Goal: Task Accomplishment & Management: Manage account settings

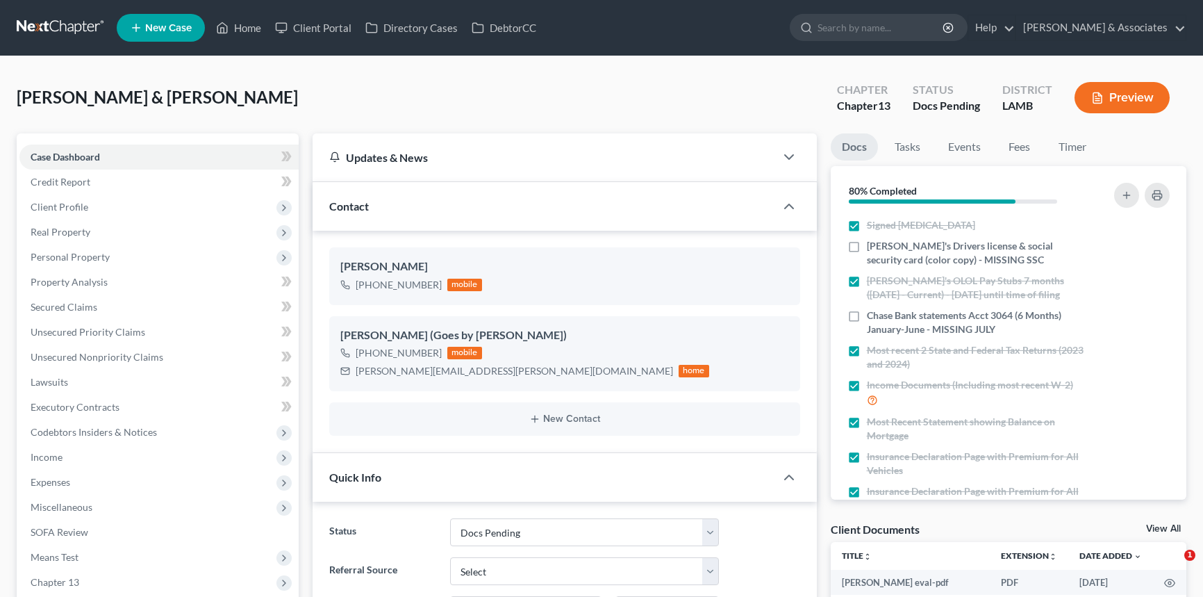
select select "6"
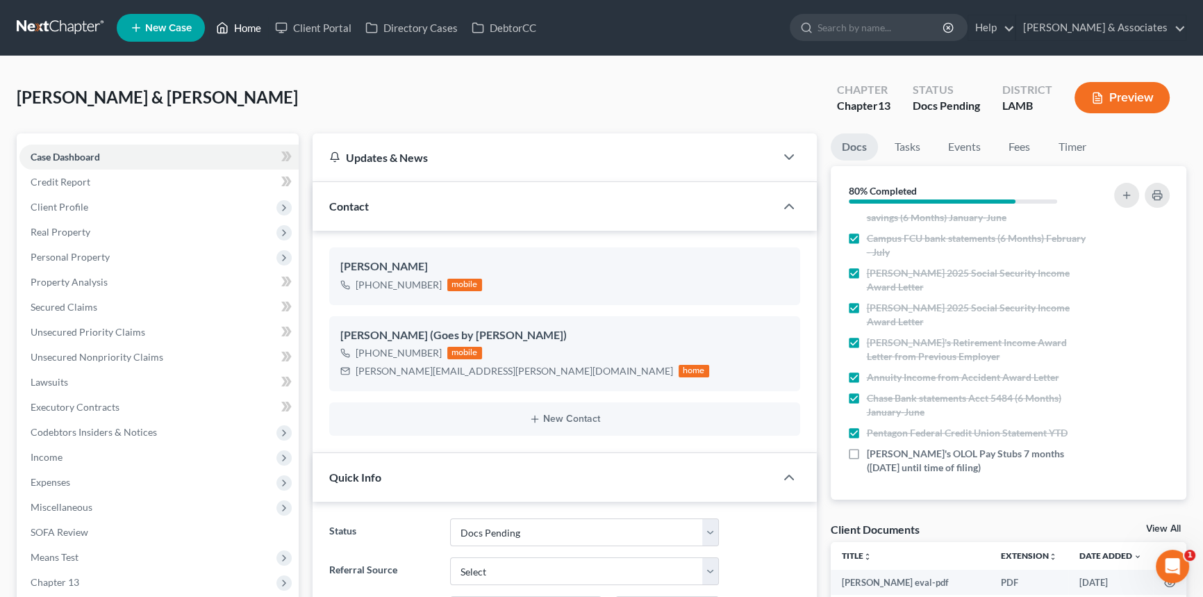
drag, startPoint x: 237, startPoint y: 37, endPoint x: 231, endPoint y: 12, distance: 25.8
click at [237, 37] on link "Home" at bounding box center [238, 27] width 59 height 25
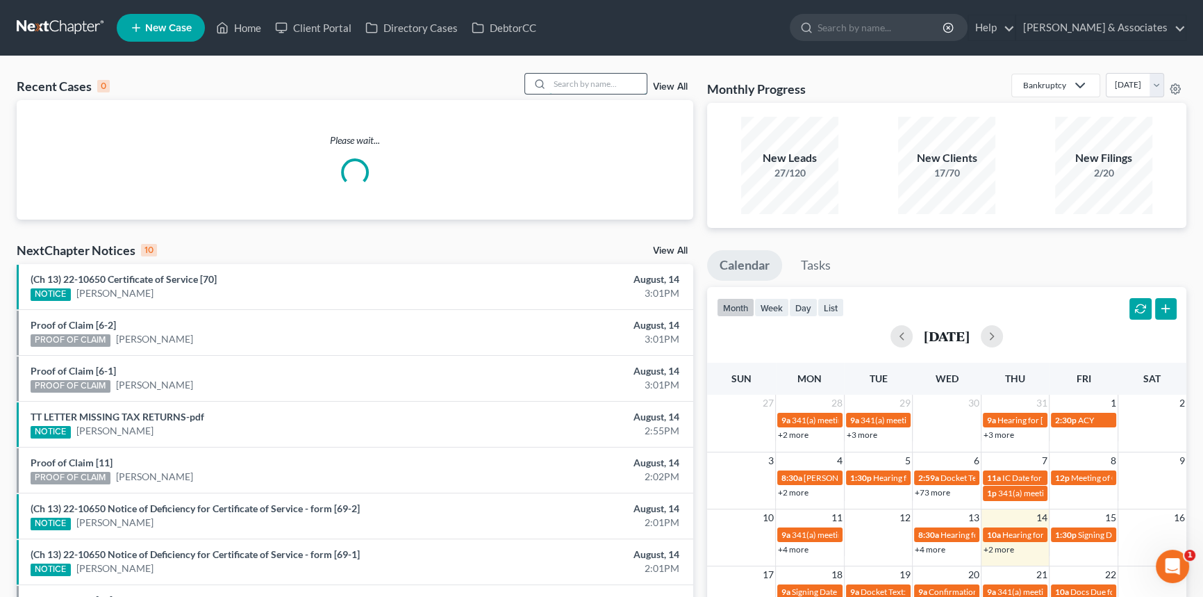
click at [609, 86] on input "search" at bounding box center [598, 84] width 97 height 20
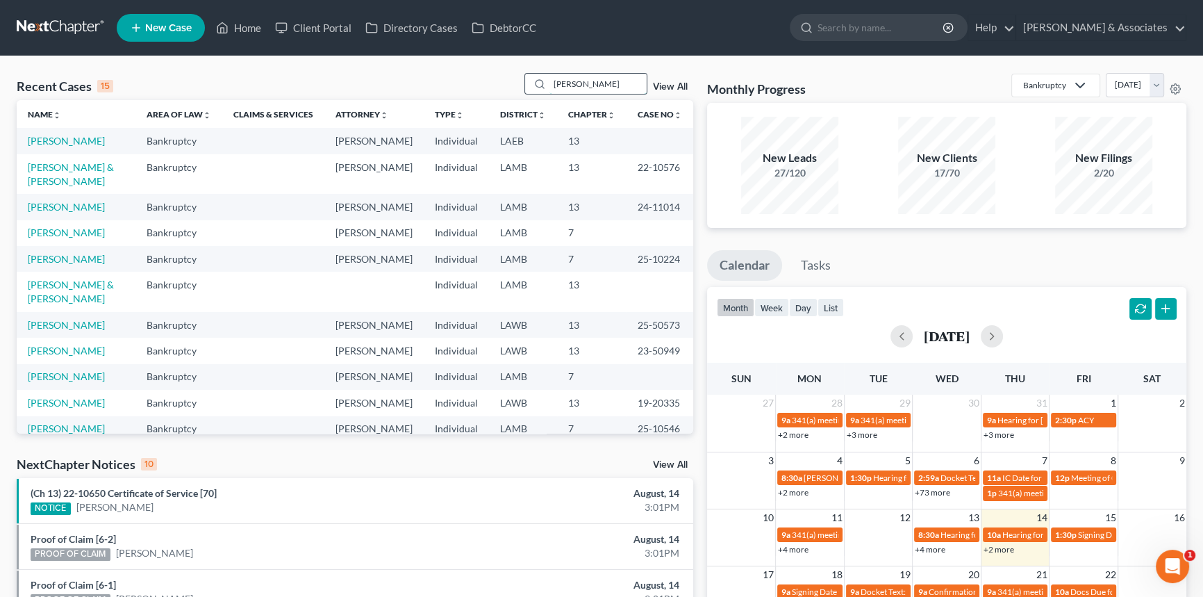
type input "arthur"
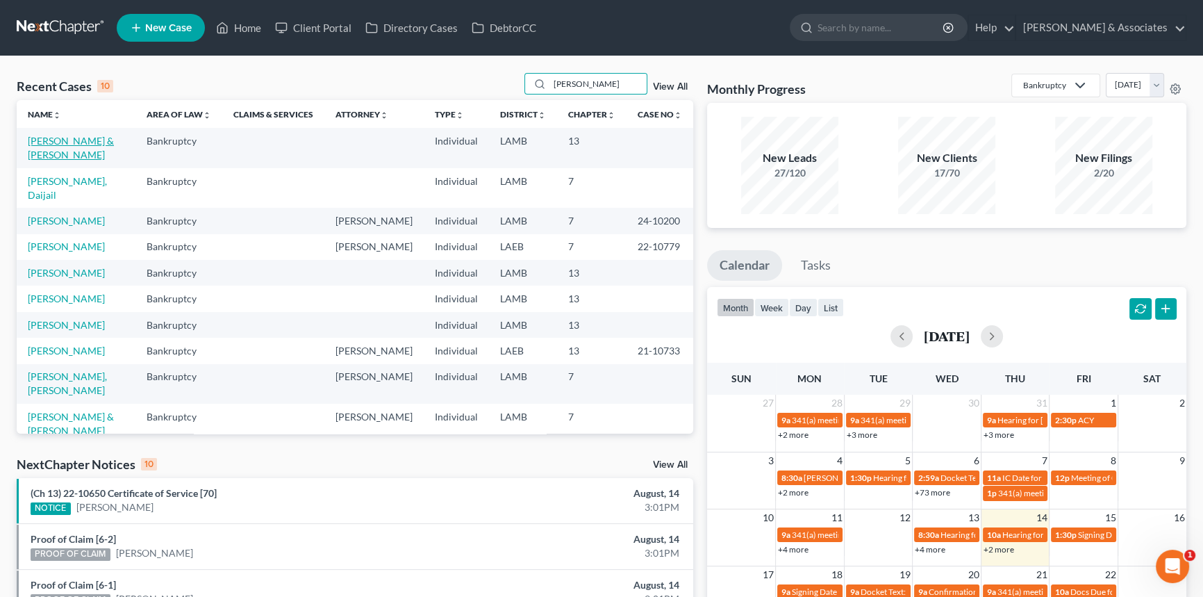
click at [46, 139] on link "[PERSON_NAME] & [PERSON_NAME]" at bounding box center [71, 148] width 86 height 26
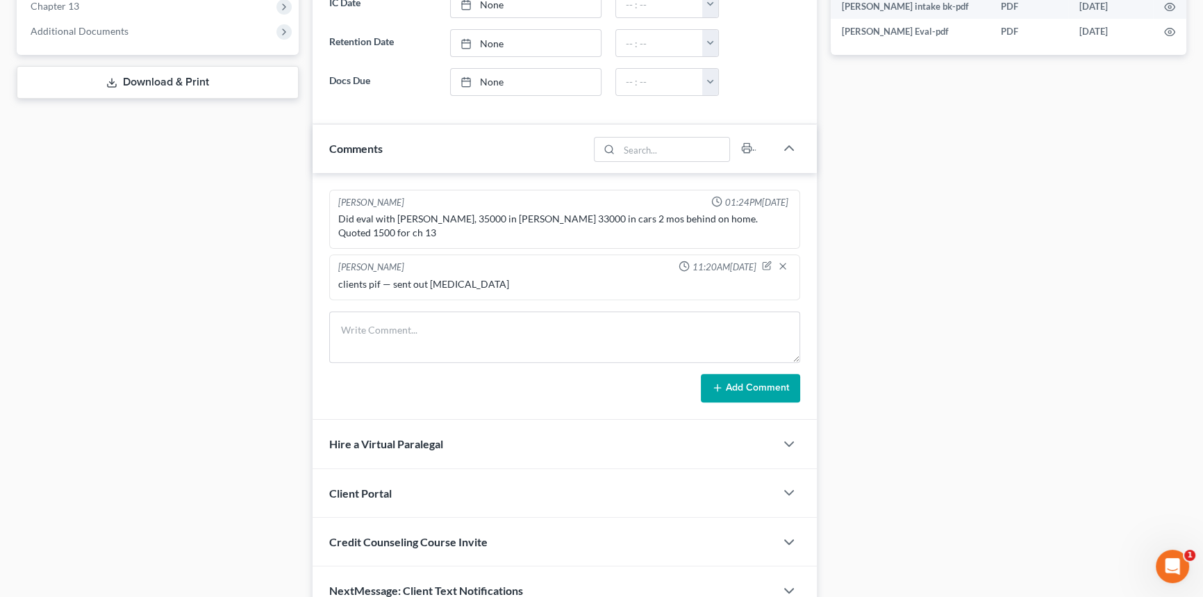
scroll to position [630, 0]
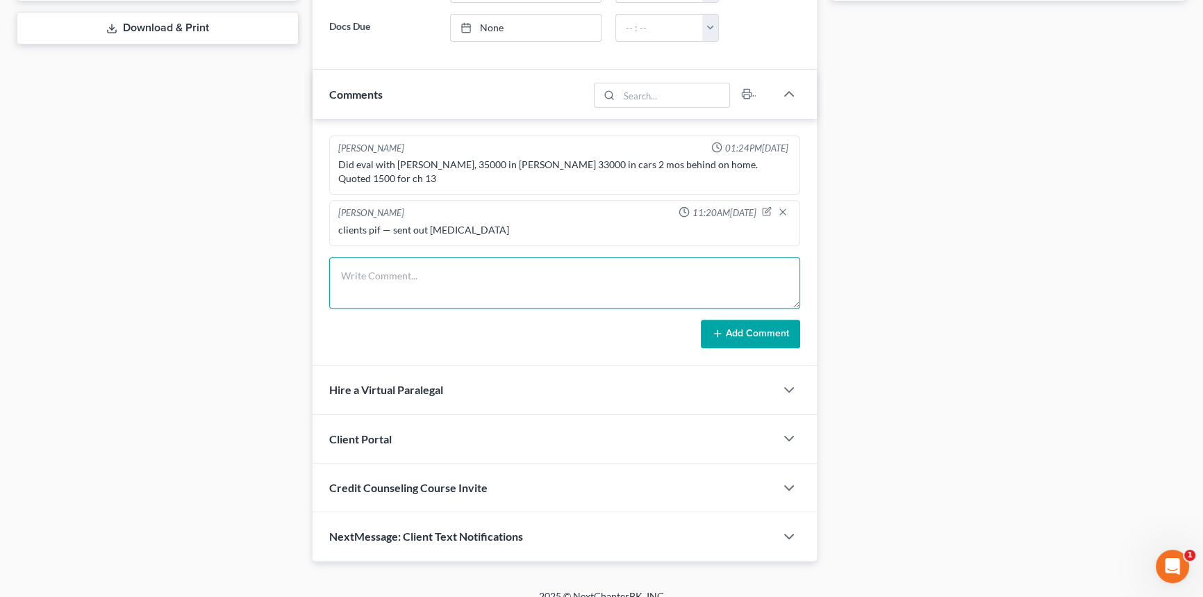
click at [415, 277] on textarea at bounding box center [564, 282] width 471 height 51
type textarea "scheduled their WC for tomorrow afternoon 8/15 at 4:30 will be a 3way call w/ar…"
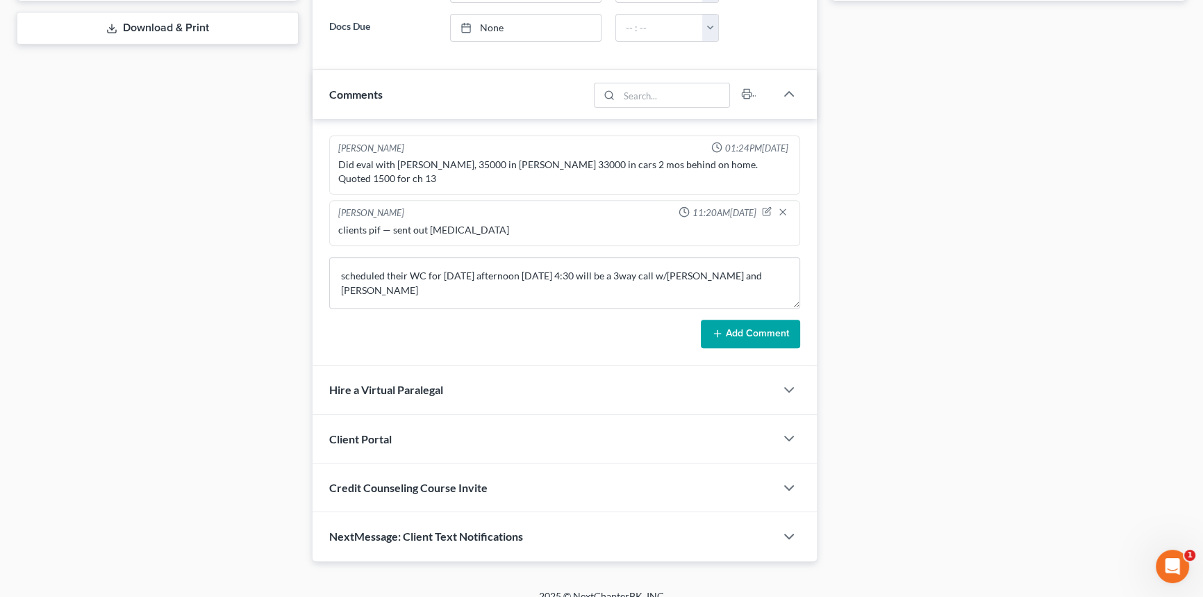
click at [775, 320] on button "Add Comment" at bounding box center [750, 334] width 99 height 29
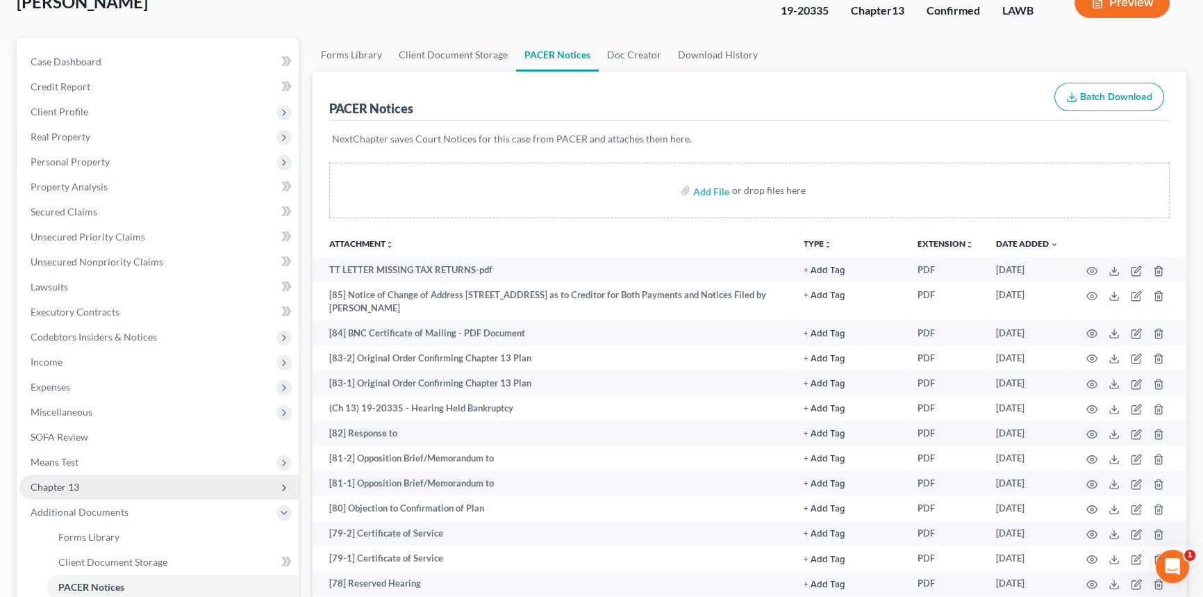
scroll to position [189, 0]
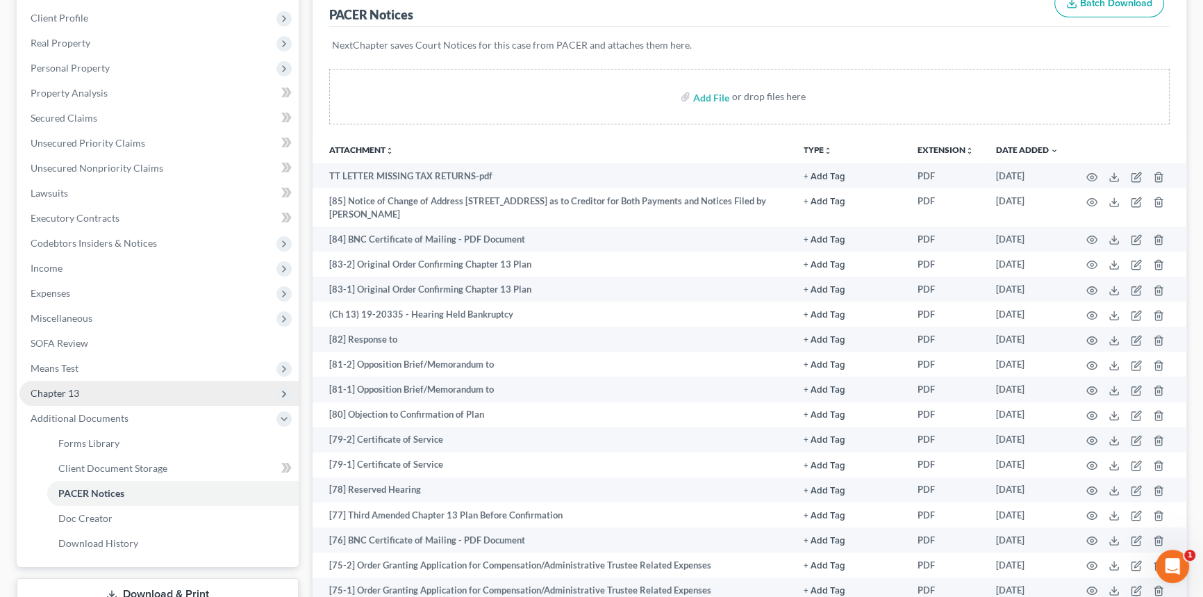
click at [96, 396] on span "Chapter 13" at bounding box center [158, 393] width 279 height 25
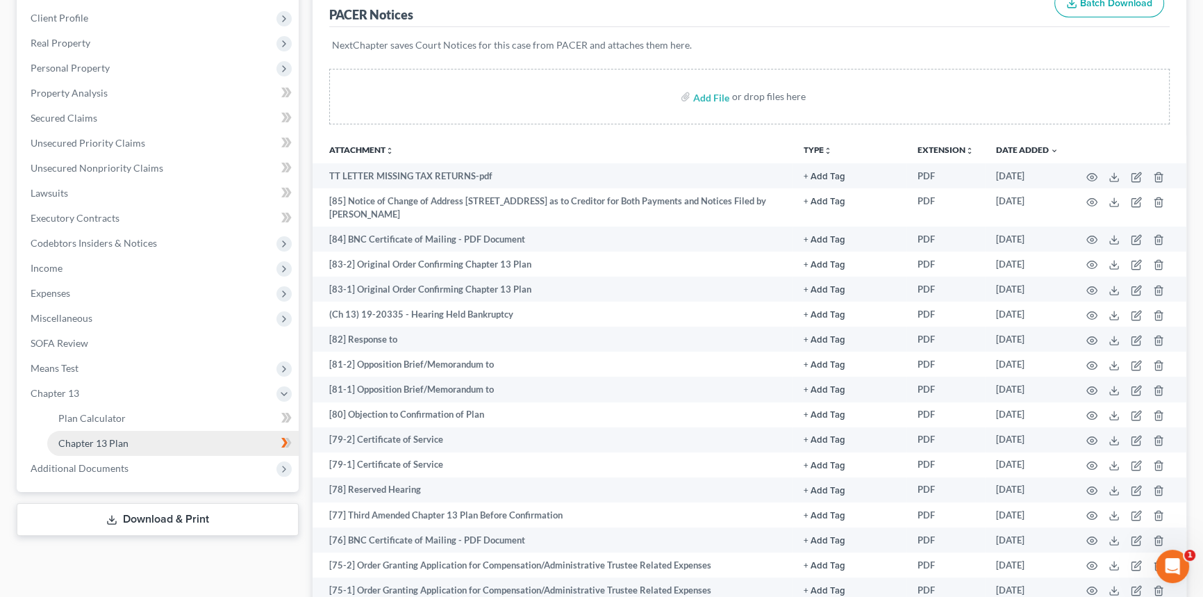
click at [97, 435] on link "Chapter 13 Plan" at bounding box center [173, 443] width 252 height 25
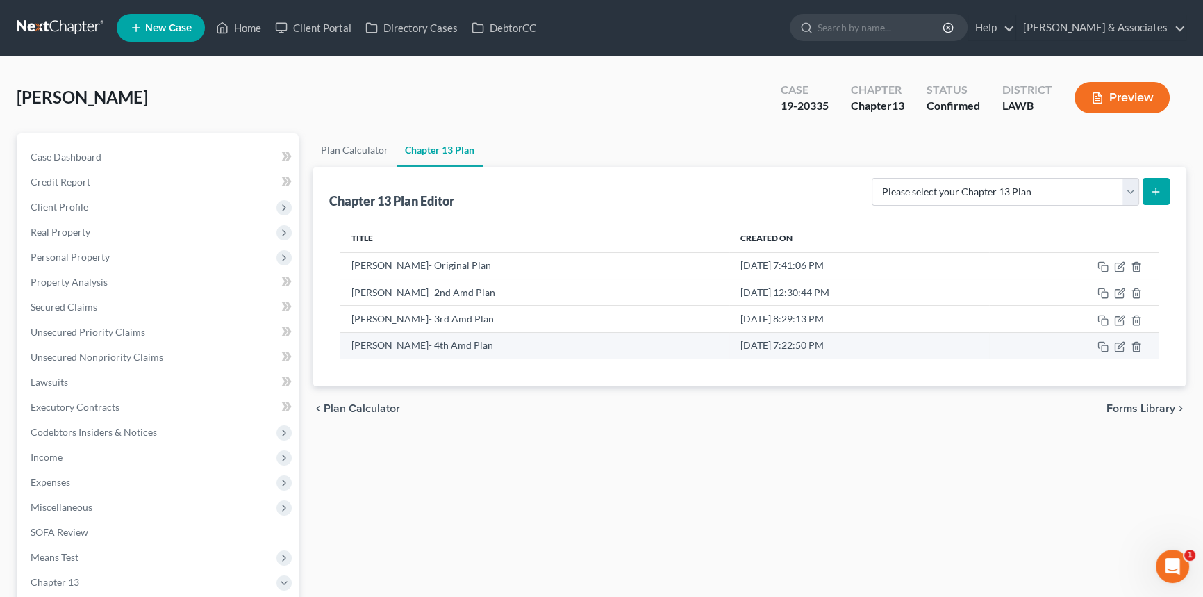
click at [1117, 336] on td at bounding box center [1074, 345] width 170 height 26
click at [1117, 353] on td at bounding box center [1074, 345] width 170 height 26
click at [1119, 347] on icon "button" at bounding box center [1121, 345] width 6 height 6
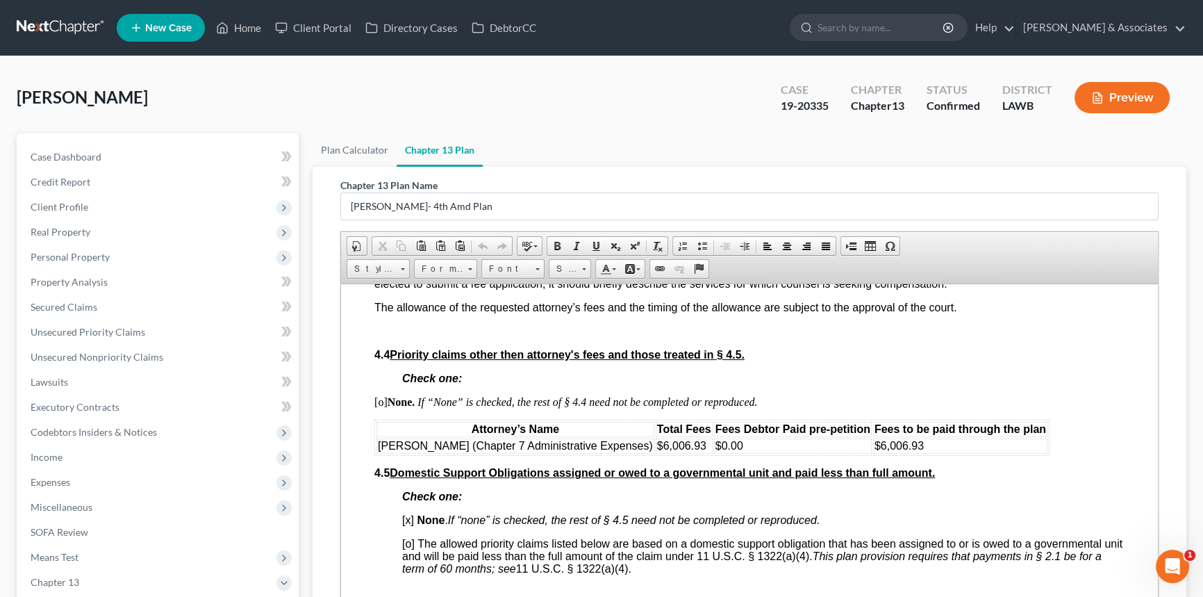
scroll to position [2210, 0]
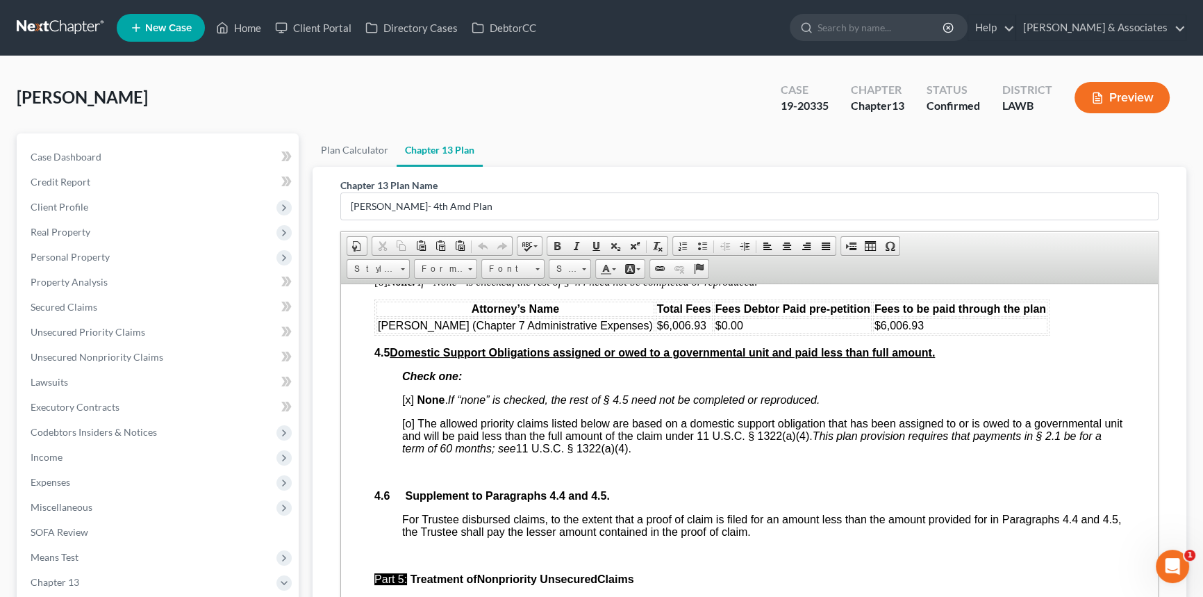
click at [85, 140] on div "Case Dashboard Payments Invoices Payments Payments Credit Report Client Profile…" at bounding box center [158, 407] width 282 height 548
click at [85, 159] on span "Case Dashboard" at bounding box center [66, 157] width 71 height 12
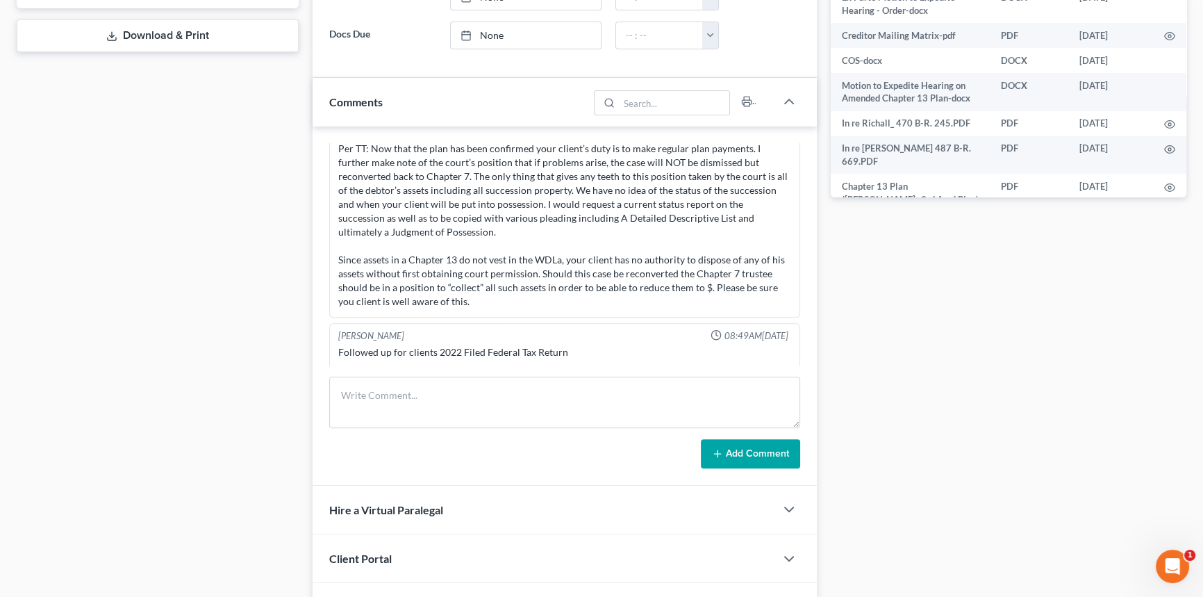
scroll to position [505, 0]
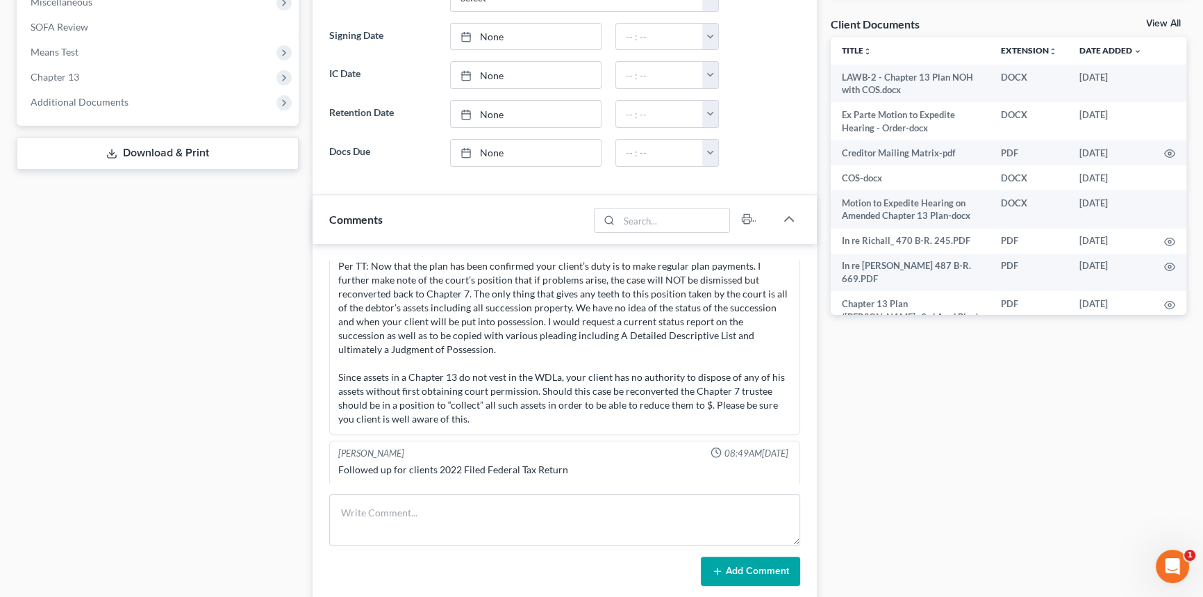
drag, startPoint x: 197, startPoint y: 100, endPoint x: 197, endPoint y: 113, distance: 13.2
click at [197, 100] on span "Additional Documents" at bounding box center [158, 102] width 279 height 25
drag, startPoint x: 182, startPoint y: 181, endPoint x: 196, endPoint y: 173, distance: 16.2
click at [182, 181] on link "PACER Notices" at bounding box center [173, 177] width 252 height 25
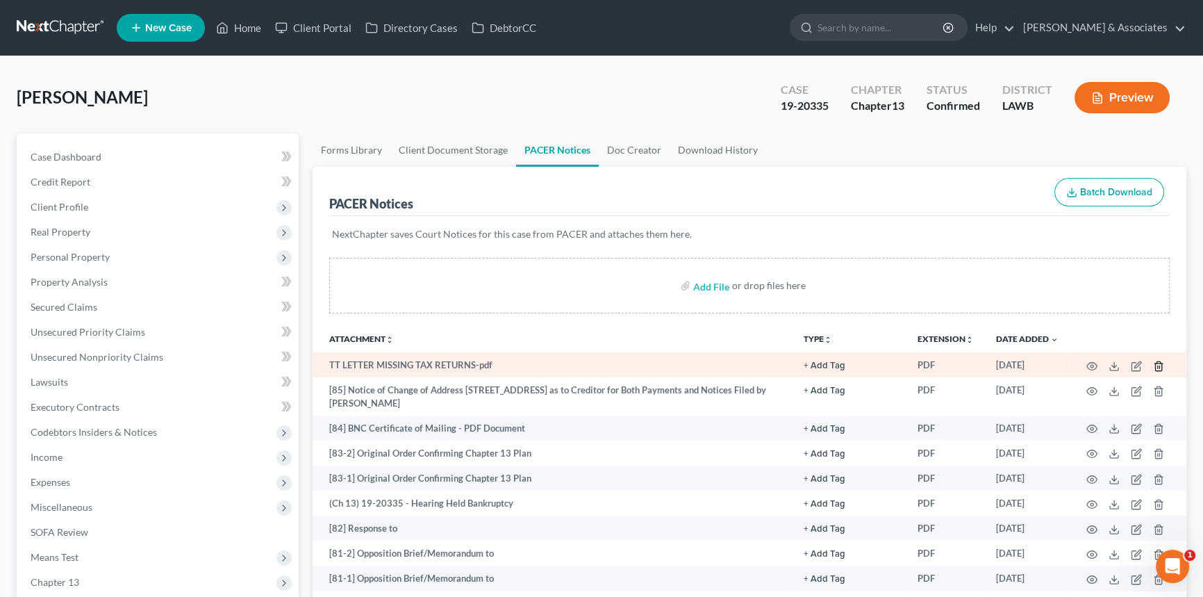
click at [1160, 361] on icon "button" at bounding box center [1159, 365] width 6 height 9
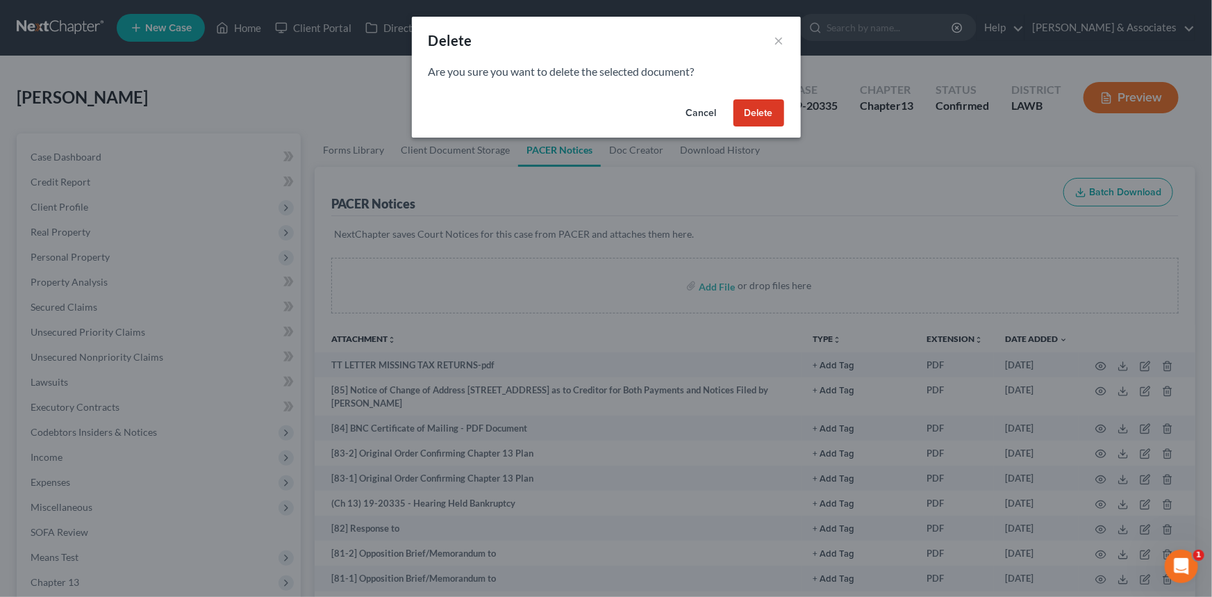
click at [761, 119] on button "Delete" at bounding box center [759, 113] width 51 height 28
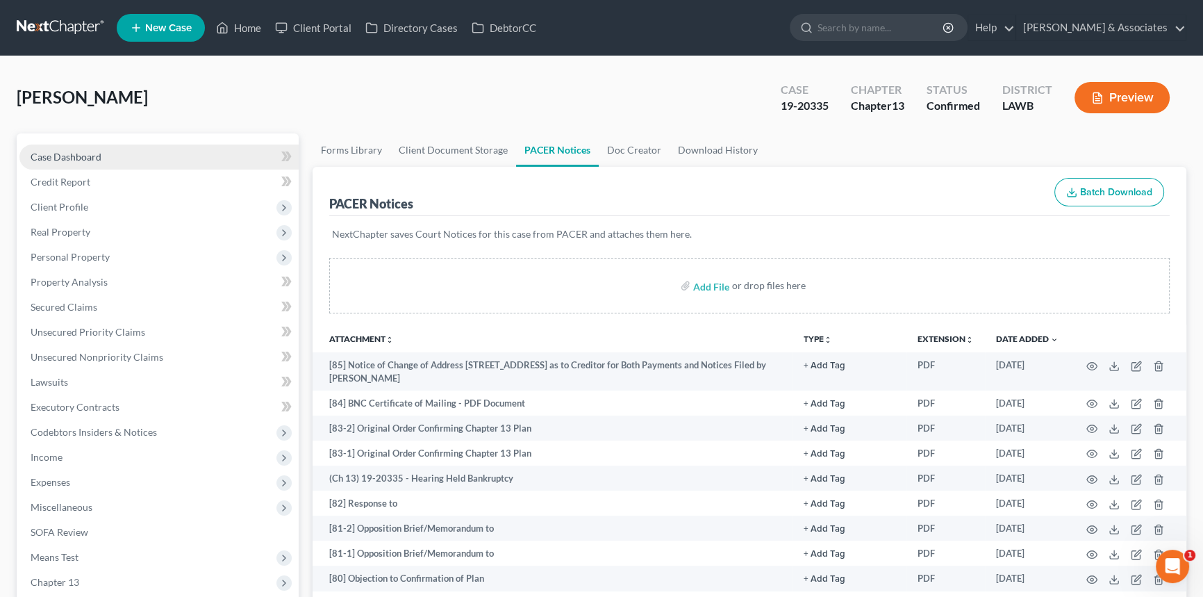
click at [148, 165] on link "Case Dashboard" at bounding box center [158, 157] width 279 height 25
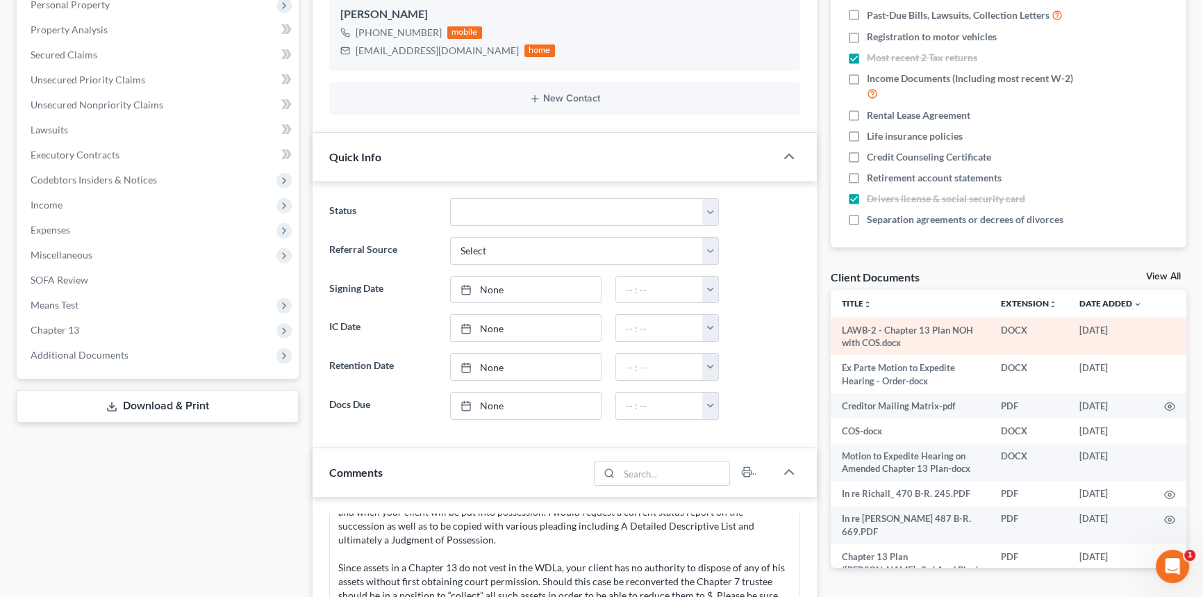
scroll to position [229, 0]
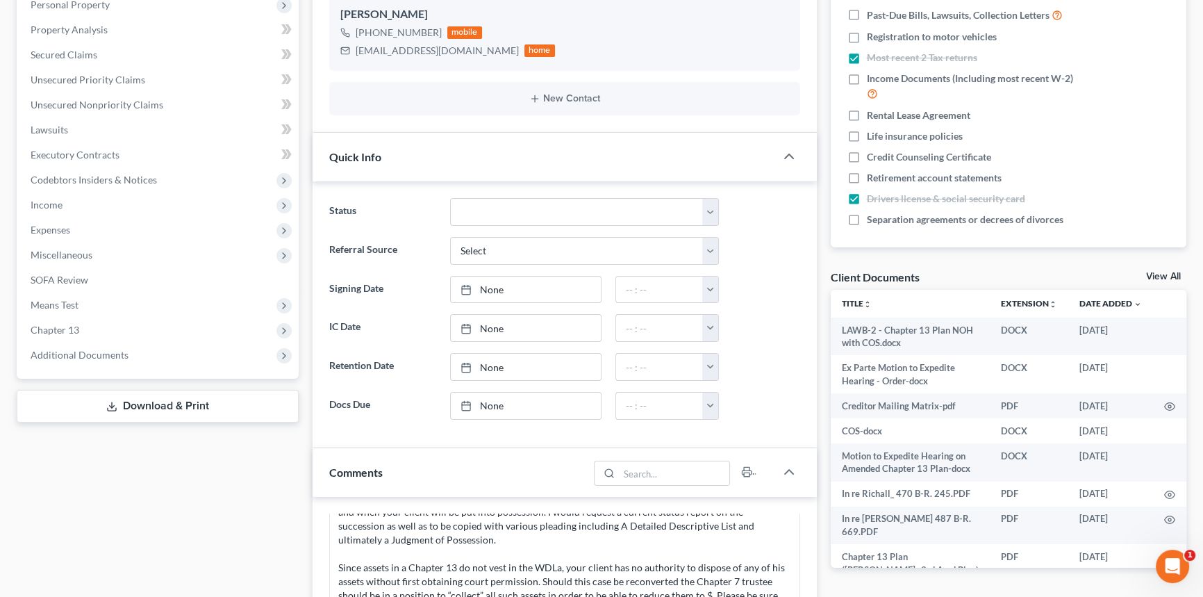
click at [1160, 273] on link "View All" at bounding box center [1163, 277] width 35 height 10
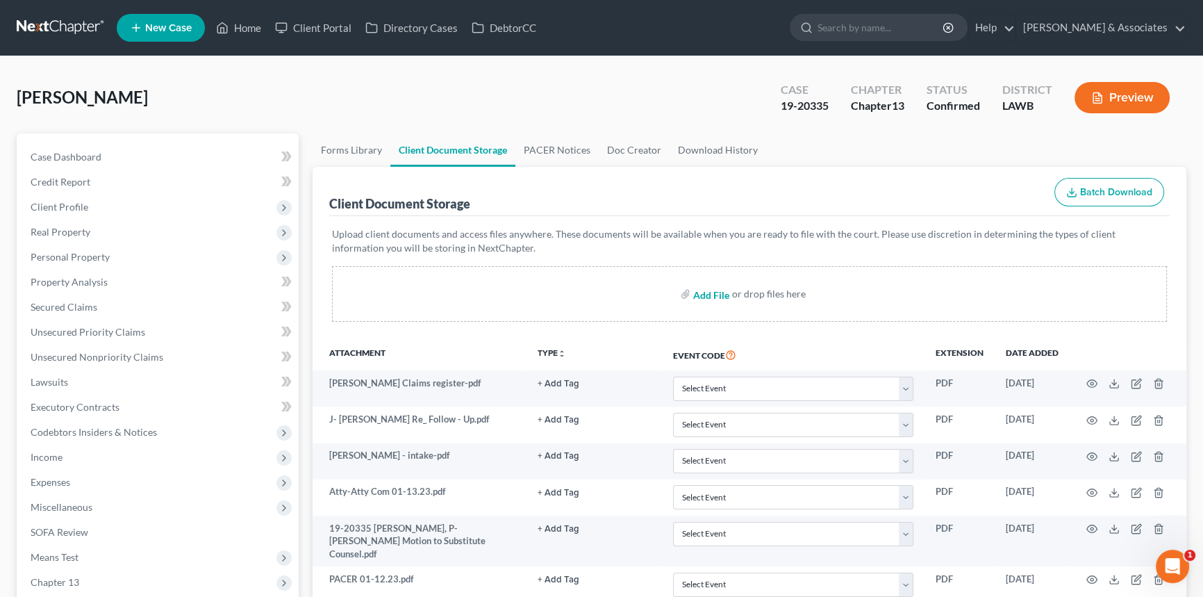
click at [707, 295] on input "file" at bounding box center [709, 293] width 33 height 25
type input "C:\fakepath\TT LETTER MISSING TAX RETURNS.pdf"
click at [232, 26] on link "Home" at bounding box center [238, 27] width 59 height 25
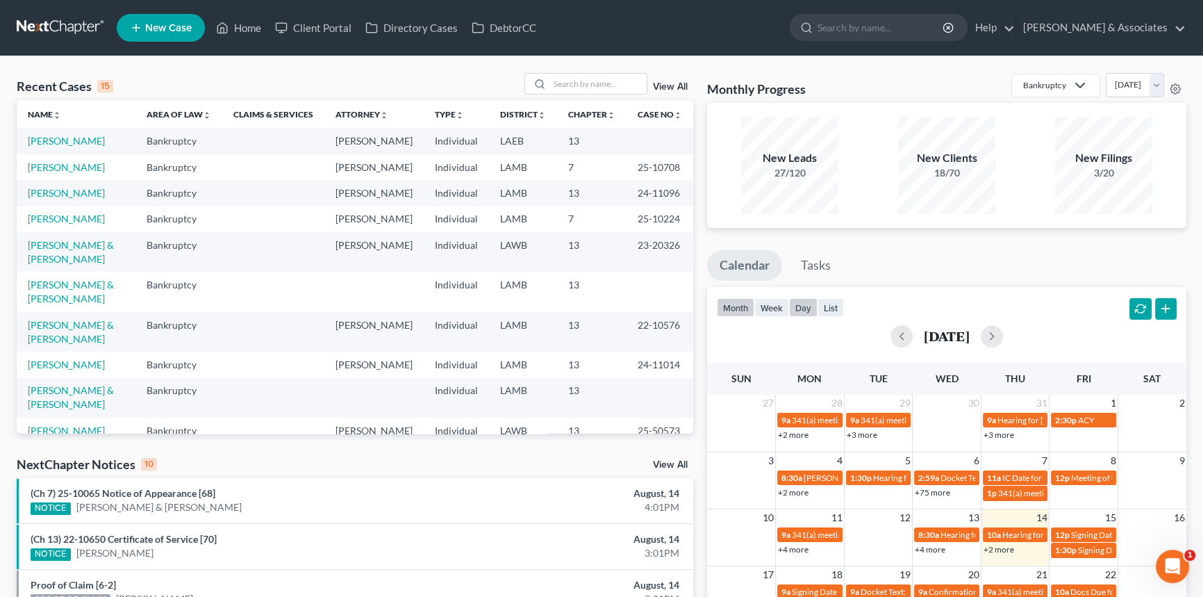
click at [811, 313] on button "day" at bounding box center [803, 307] width 28 height 19
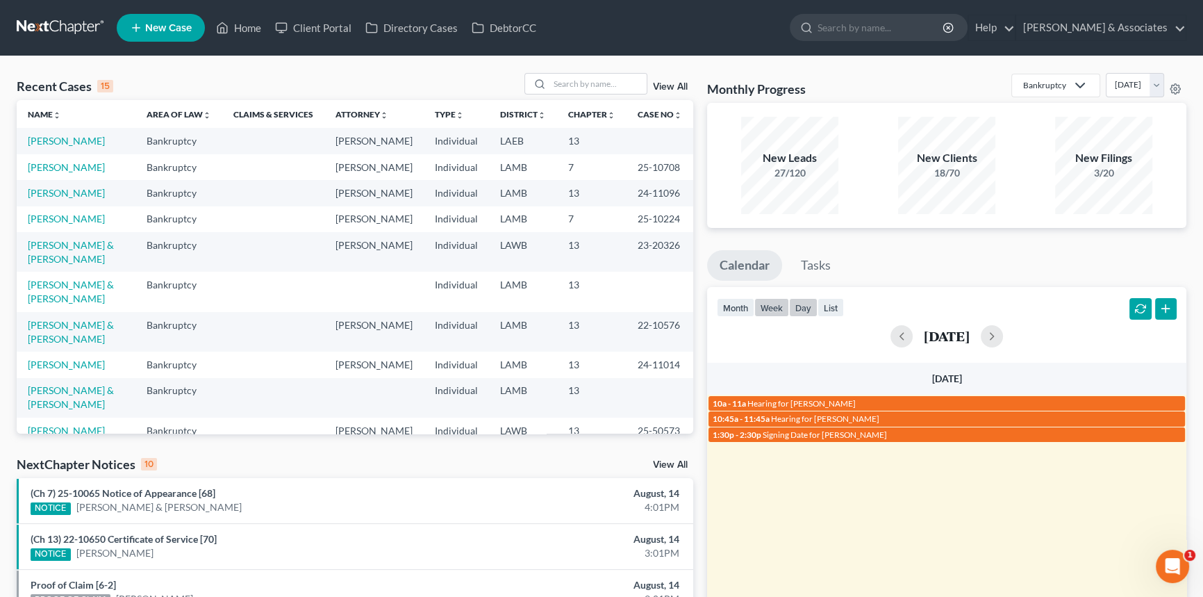
click at [787, 309] on button "week" at bounding box center [772, 307] width 35 height 19
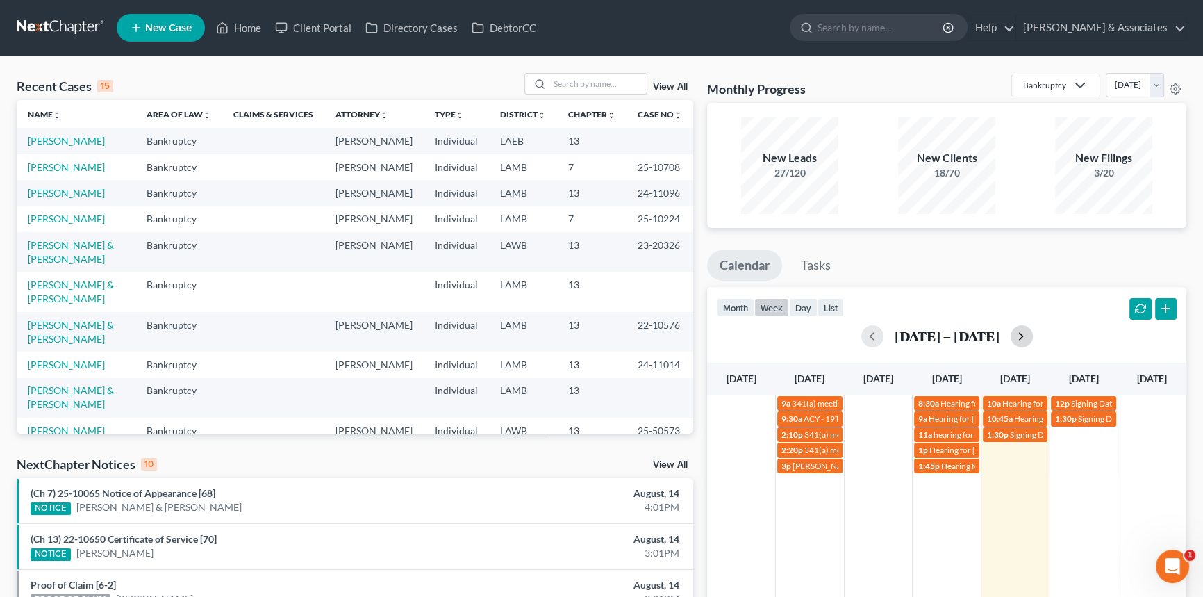
click at [1026, 335] on button "button" at bounding box center [1022, 336] width 22 height 22
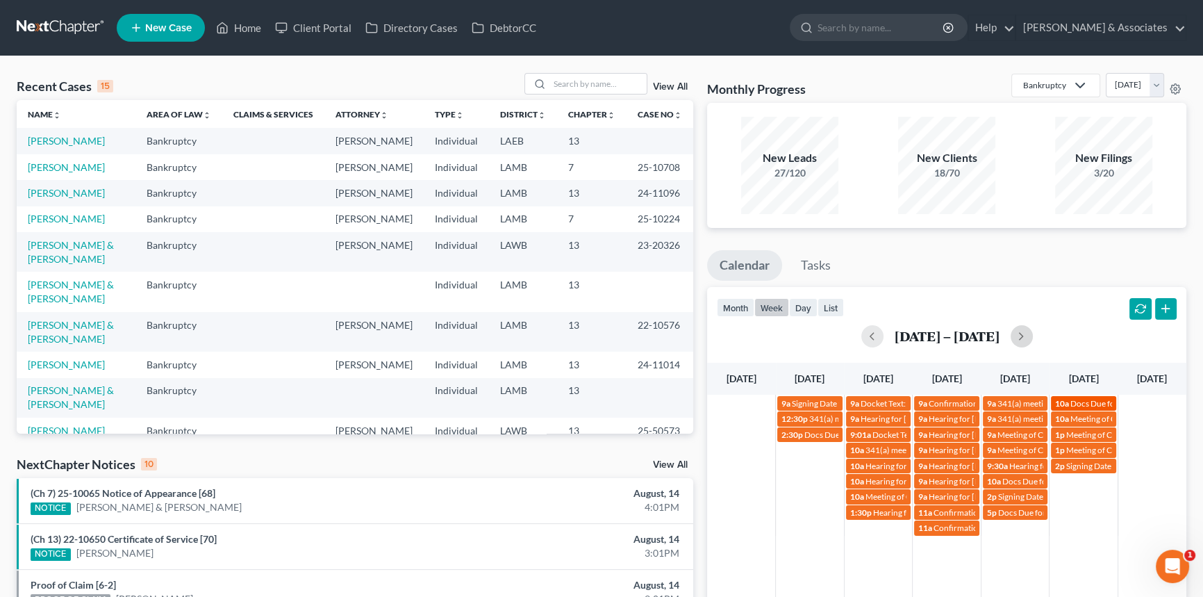
click at [1078, 396] on link "10a Docs Due for [PERSON_NAME]" at bounding box center [1083, 403] width 65 height 15
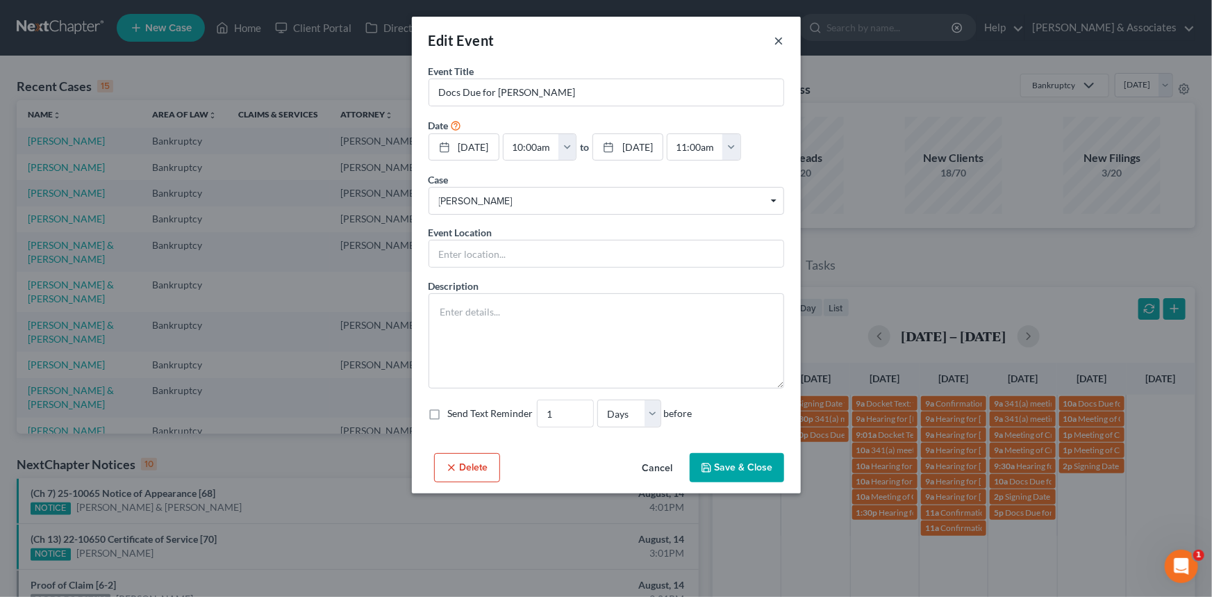
click at [778, 39] on button "×" at bounding box center [780, 40] width 10 height 17
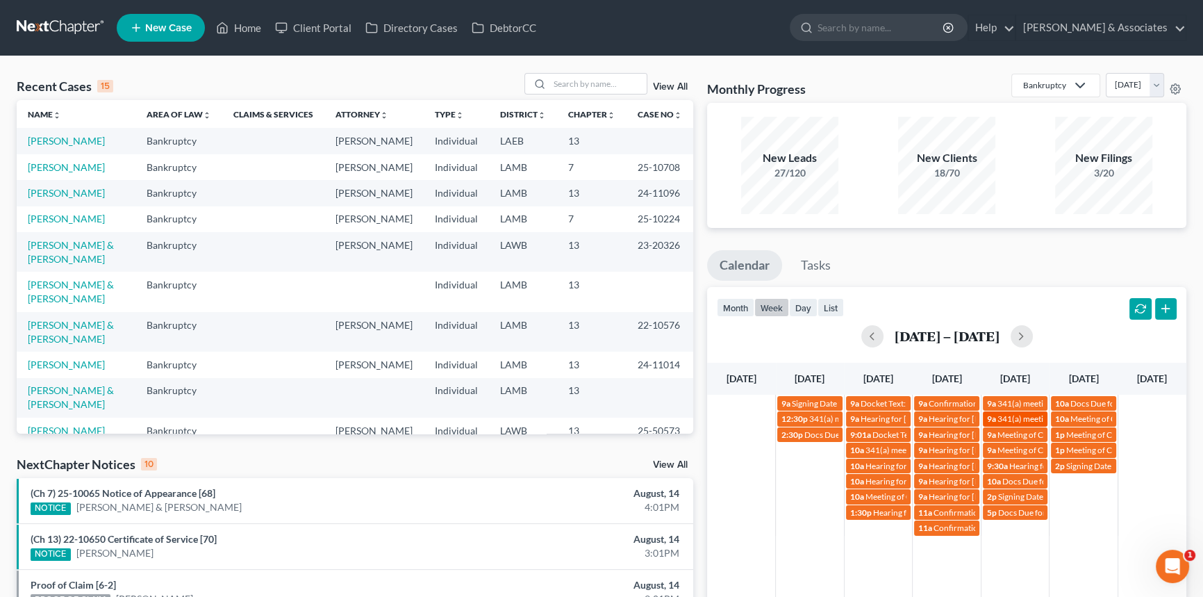
click at [1001, 412] on link "9a 341(a) meeting for [PERSON_NAME] & [PERSON_NAME]" at bounding box center [1015, 418] width 65 height 15
select select "Days"
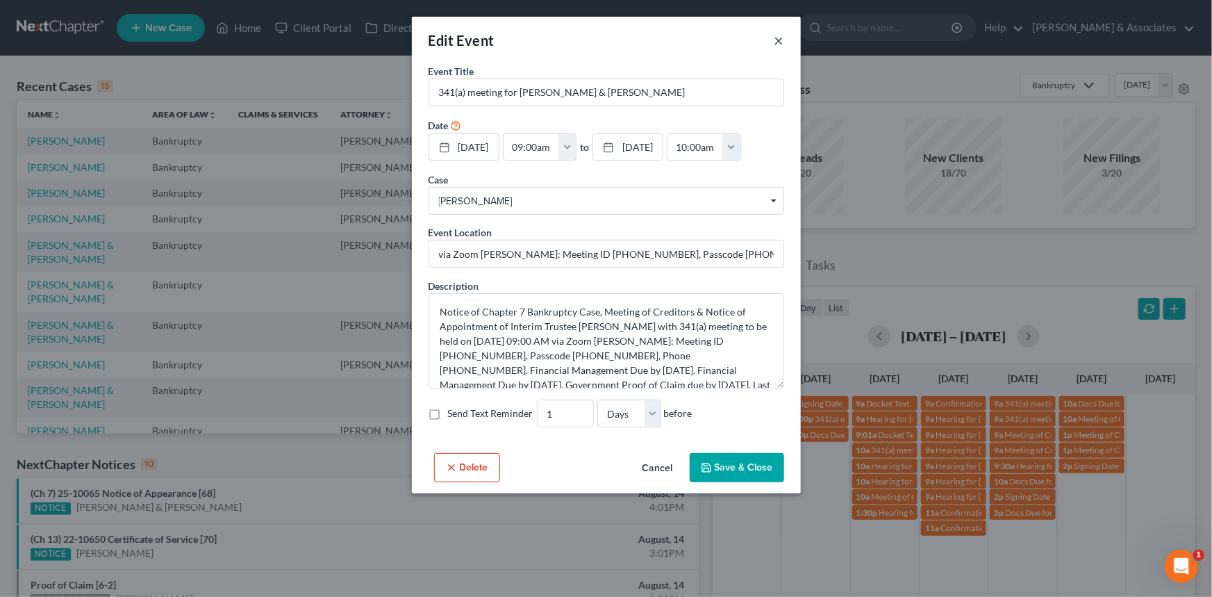
click at [782, 33] on button "×" at bounding box center [780, 40] width 10 height 17
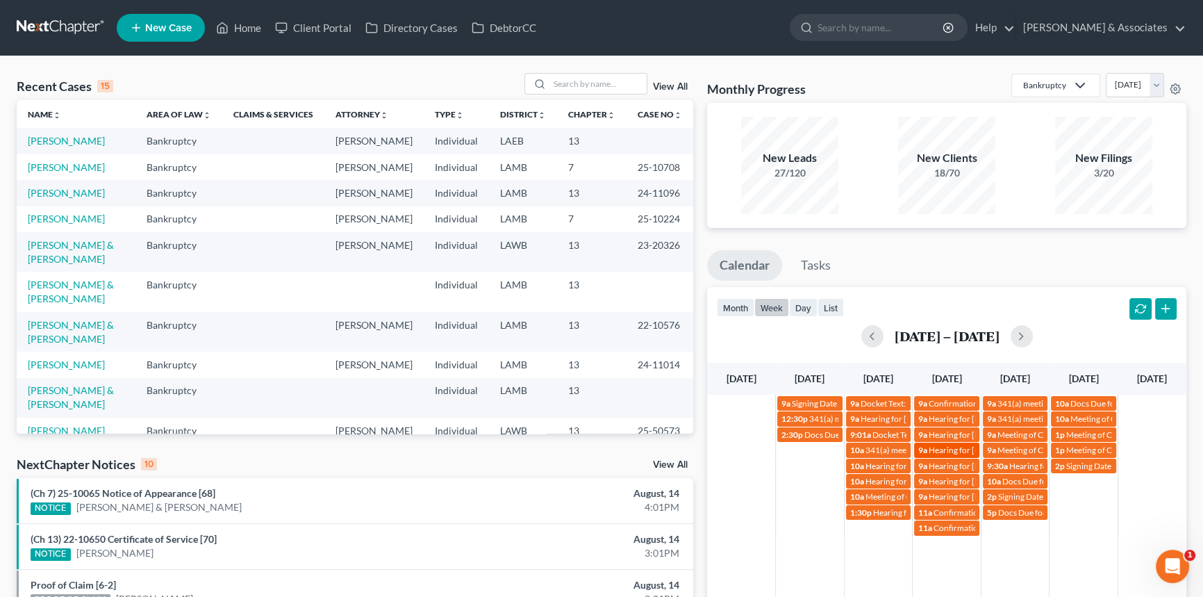
click at [945, 445] on span "Hearing for [PERSON_NAME]" at bounding box center [983, 450] width 108 height 10
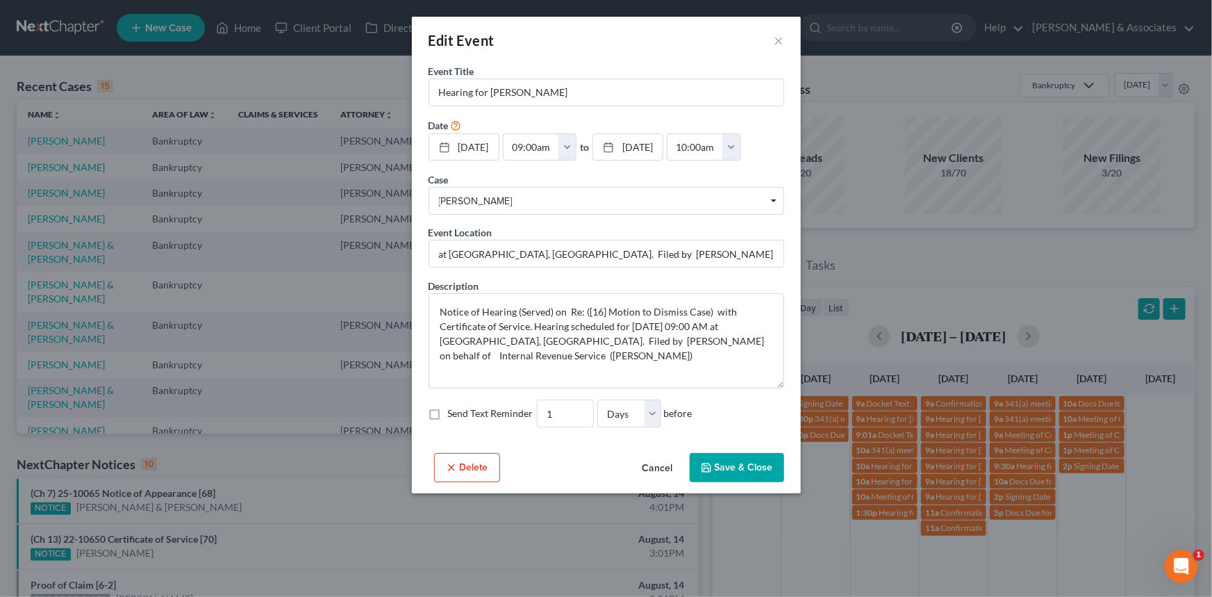
click at [789, 49] on div "Edit Event ×" at bounding box center [606, 40] width 389 height 47
click at [781, 38] on button "×" at bounding box center [780, 40] width 10 height 17
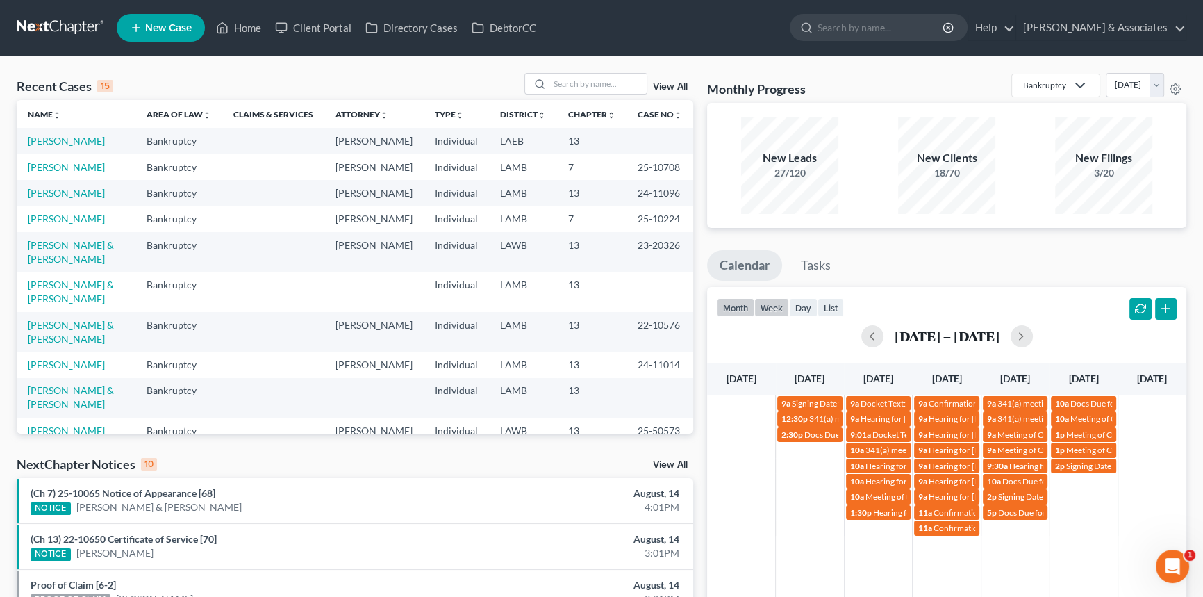
click at [745, 303] on button "month" at bounding box center [736, 307] width 38 height 19
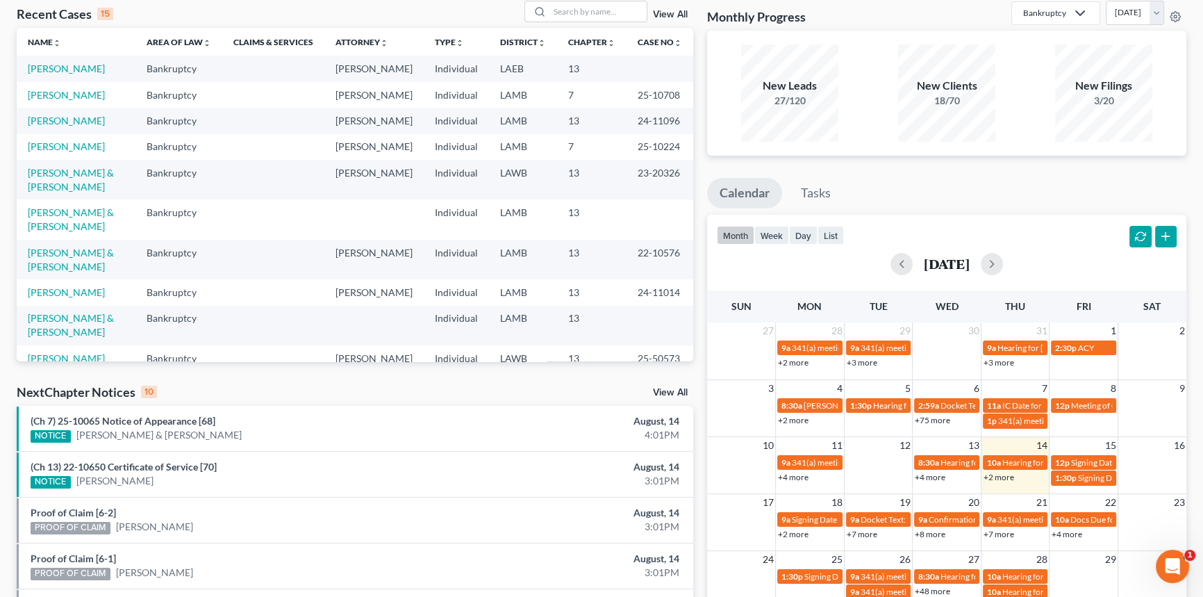
scroll to position [63, 0]
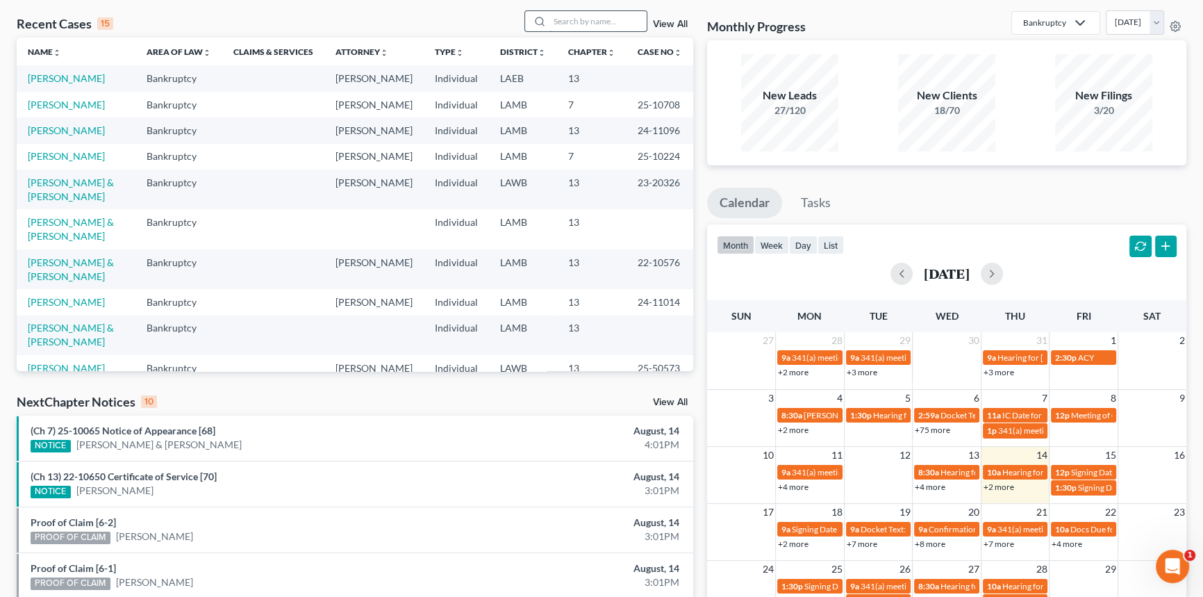
click at [586, 26] on input "search" at bounding box center [598, 21] width 97 height 20
type input "kenyall"
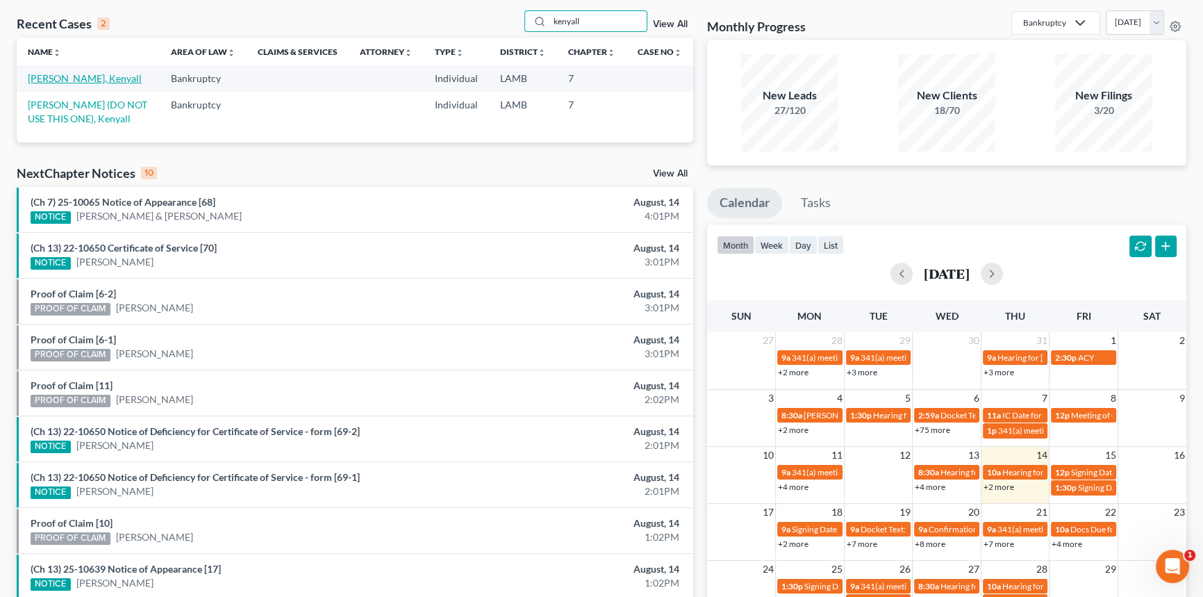
click at [88, 76] on link "[PERSON_NAME], Kenyall" at bounding box center [85, 78] width 114 height 12
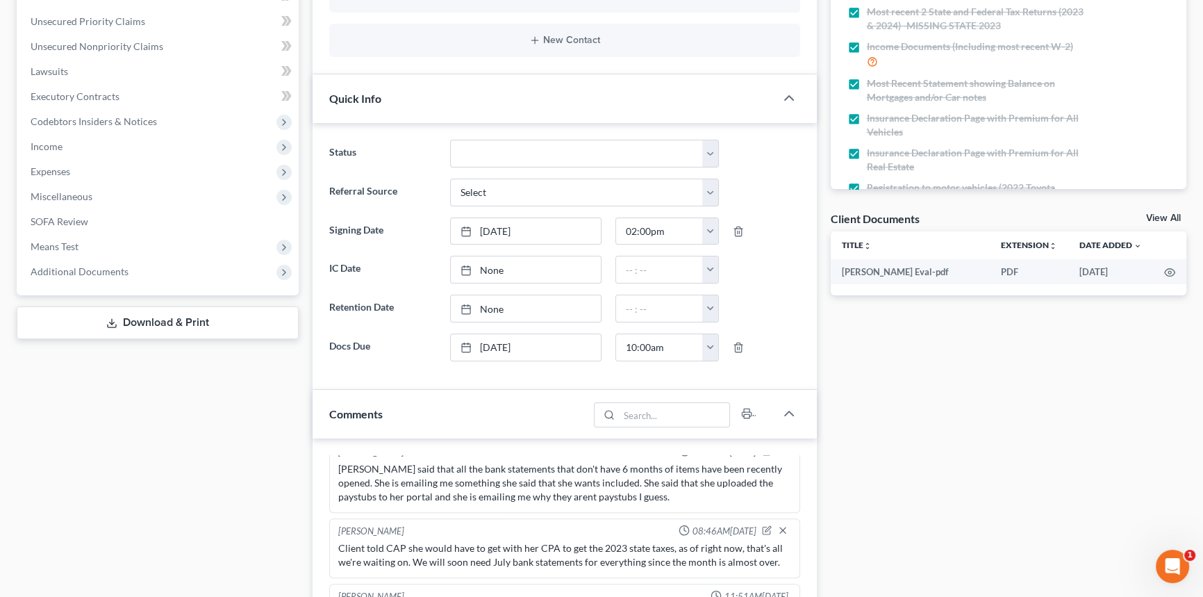
scroll to position [442, 0]
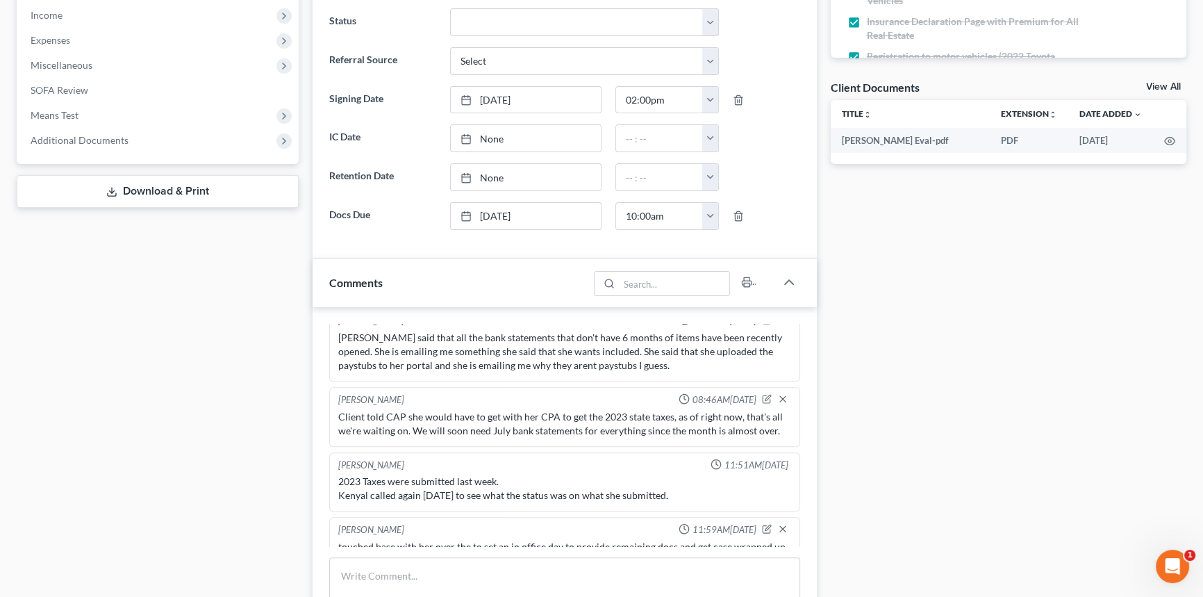
drag, startPoint x: 21, startPoint y: 353, endPoint x: 104, endPoint y: 298, distance: 99.8
click at [21, 353] on div "Case Dashboard Payments Invoices Payments Payments Credit Report Client Profile" at bounding box center [158, 276] width 296 height 1170
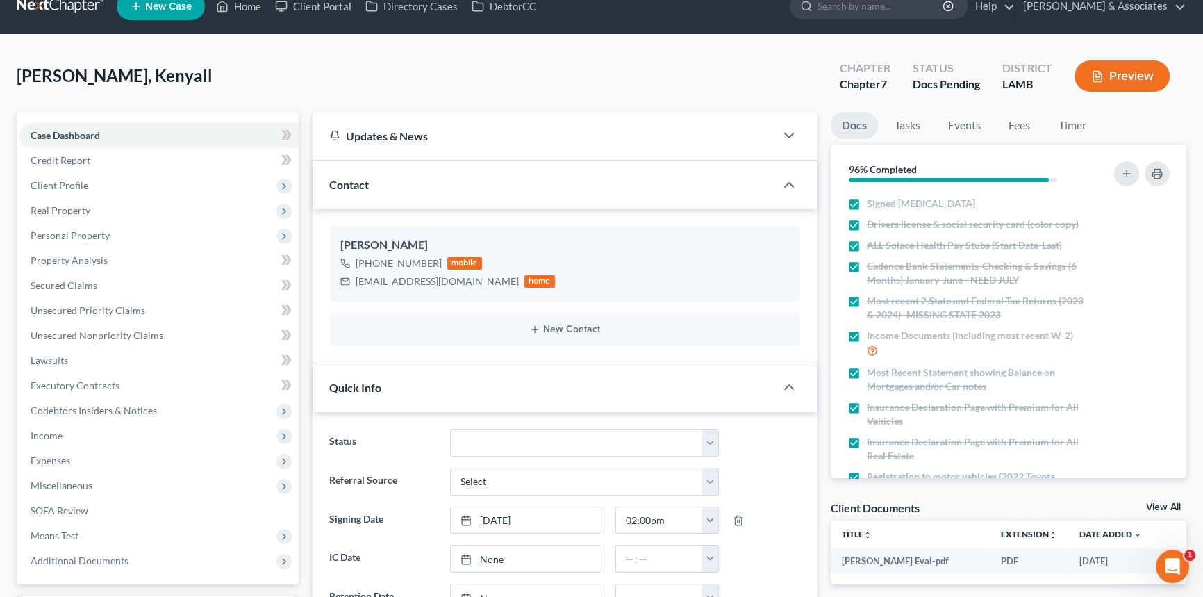
scroll to position [0, 0]
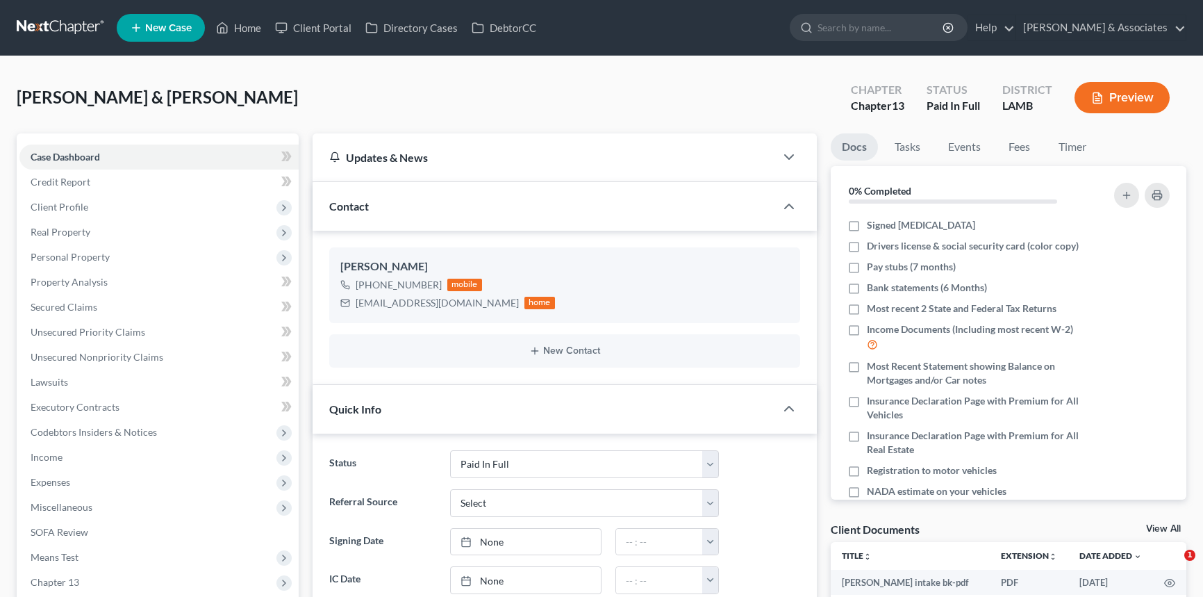
select select "17"
click at [236, 34] on link "Home" at bounding box center [238, 27] width 59 height 25
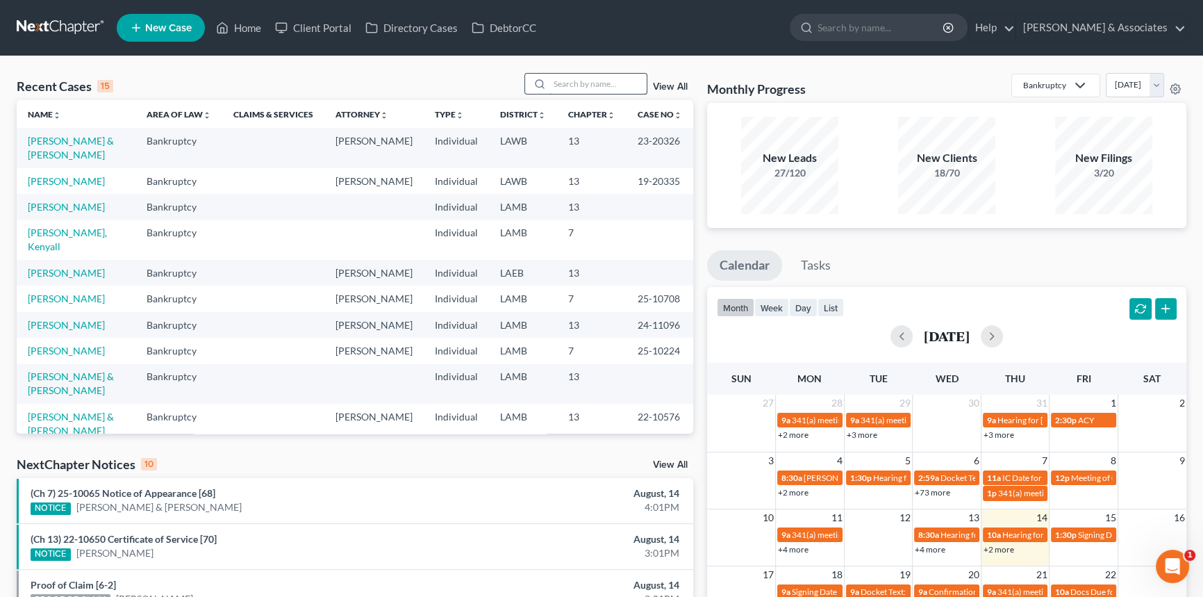
click at [627, 83] on input "search" at bounding box center [598, 84] width 97 height 20
type input "decorey"
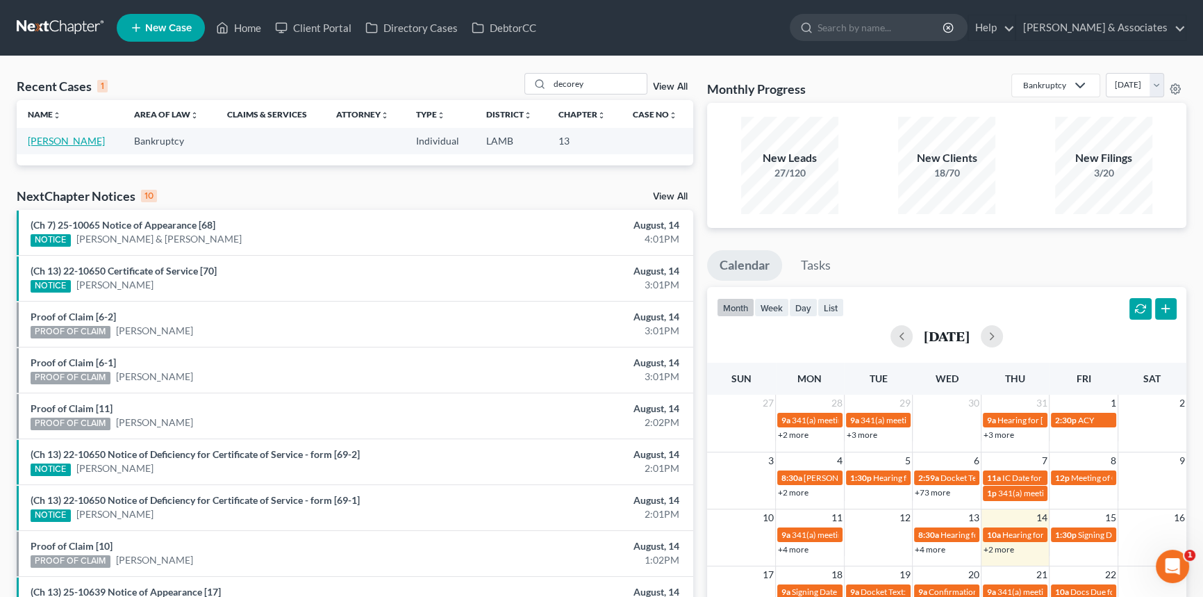
click at [91, 138] on link "Straughter, Decorey" at bounding box center [66, 141] width 77 height 12
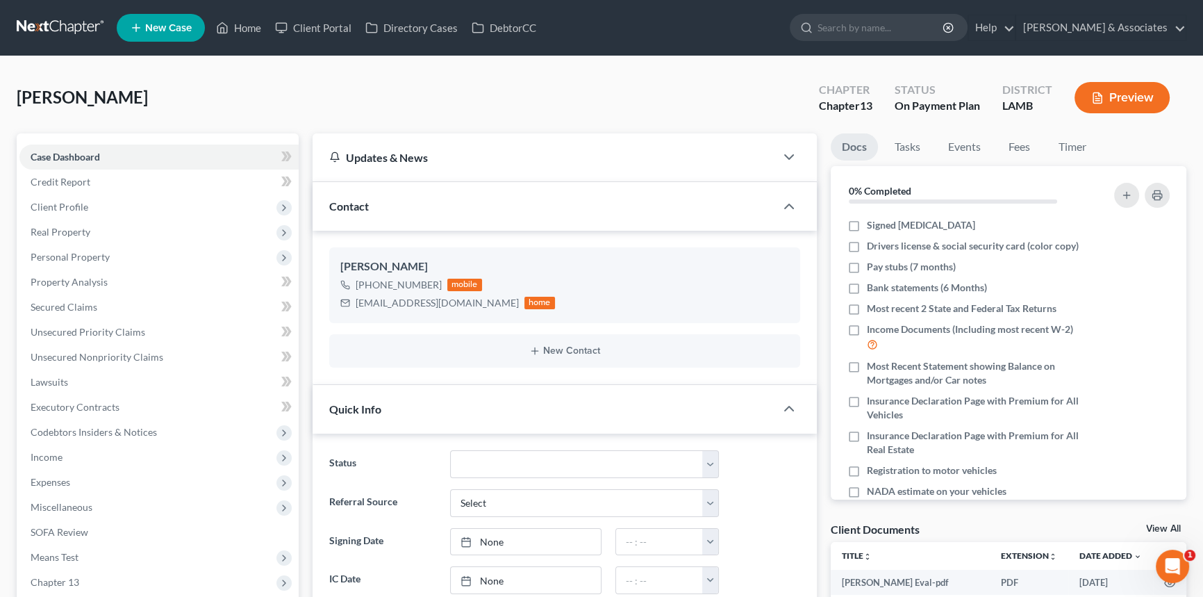
scroll to position [462, 0]
click at [1006, 146] on link "Fees" at bounding box center [1020, 146] width 44 height 27
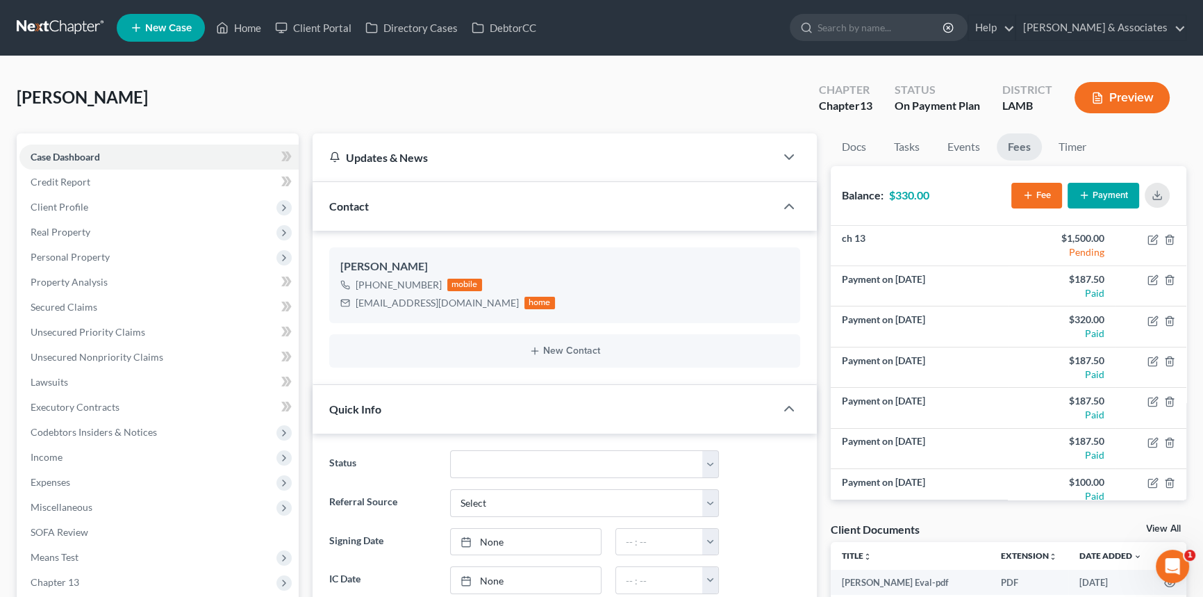
click at [1115, 190] on button "Payment" at bounding box center [1104, 196] width 72 height 26
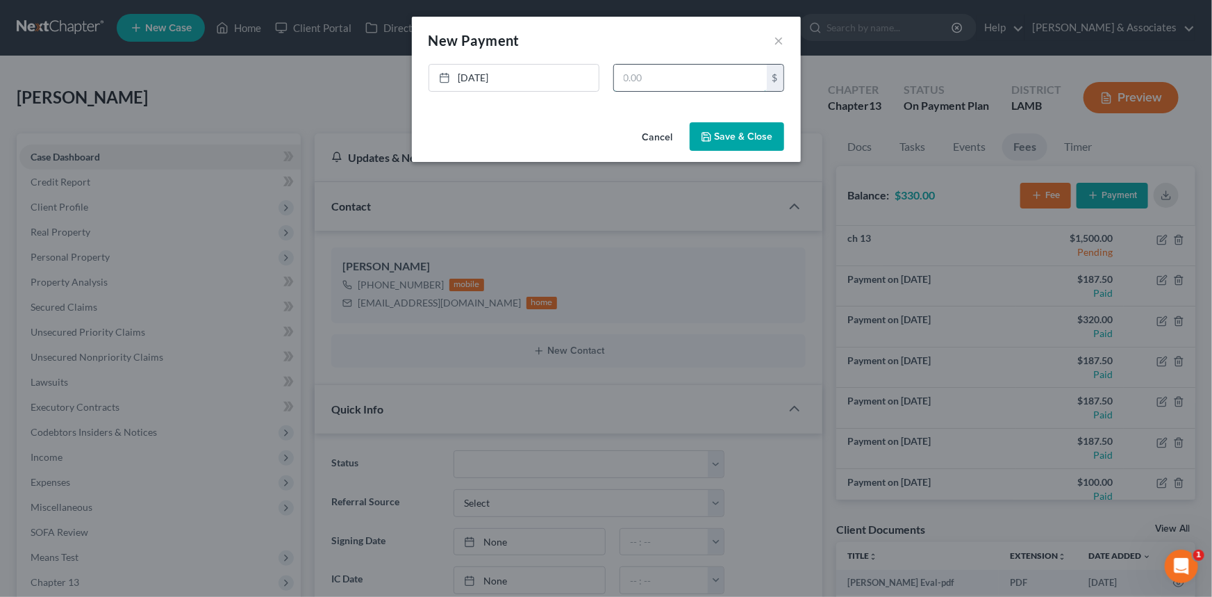
click at [700, 90] on input "text" at bounding box center [690, 78] width 153 height 26
type input "100"
click at [756, 128] on button "Save & Close" at bounding box center [737, 136] width 94 height 29
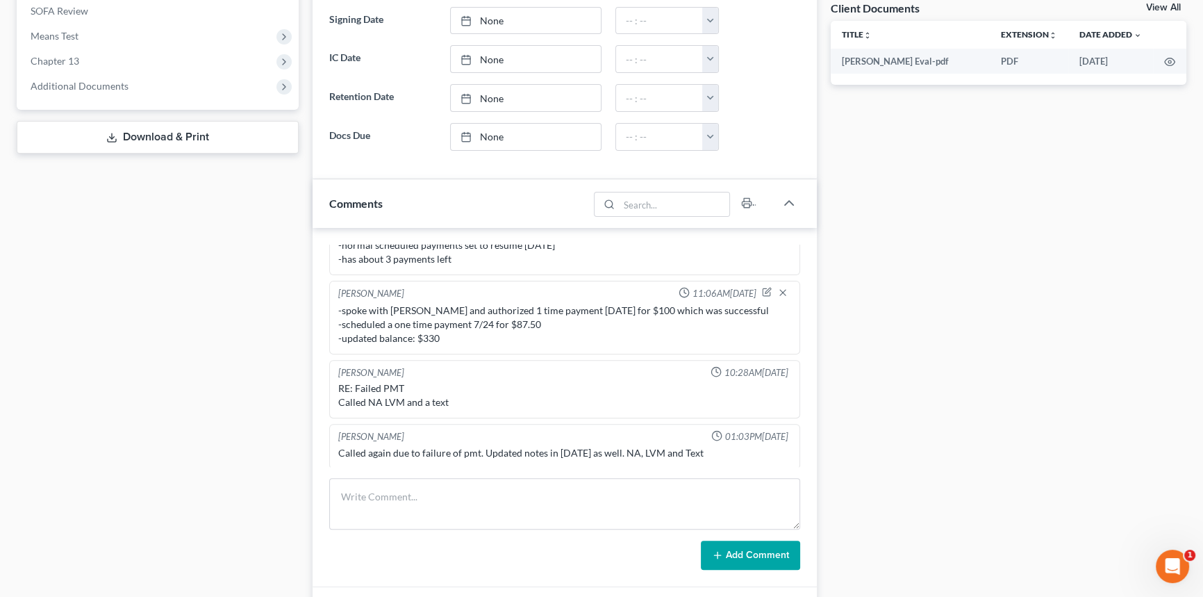
scroll to position [695, 0]
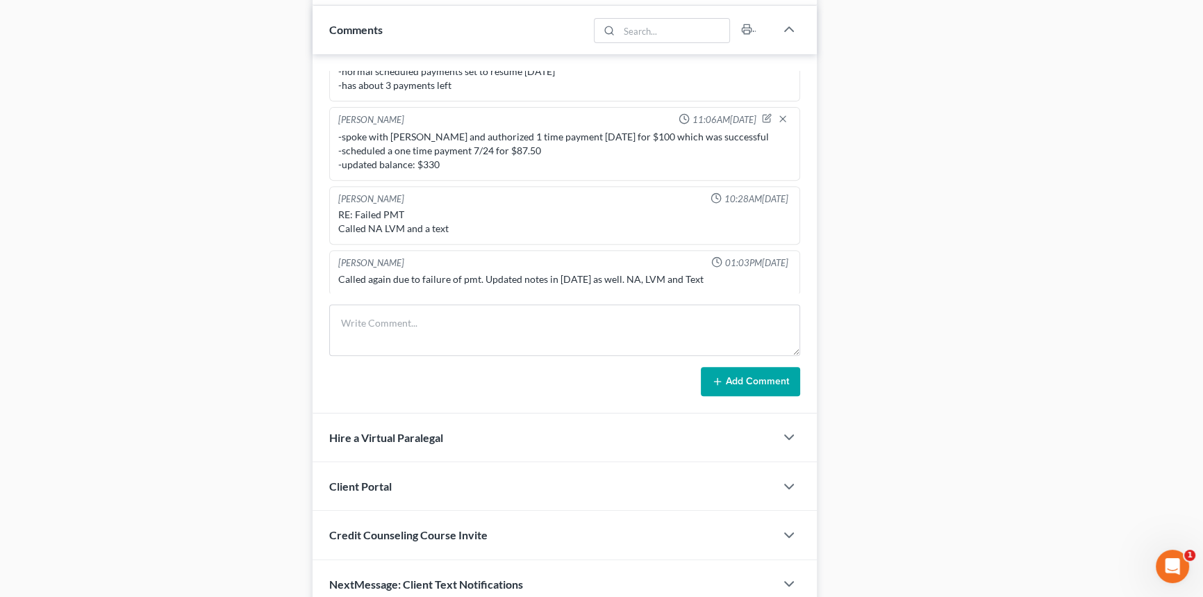
click at [475, 291] on div "Richard Prunick 10:23AM, 04/24/2025 Did eval with Decory 5000 in Taxes 5000 in …" at bounding box center [565, 233] width 504 height 359
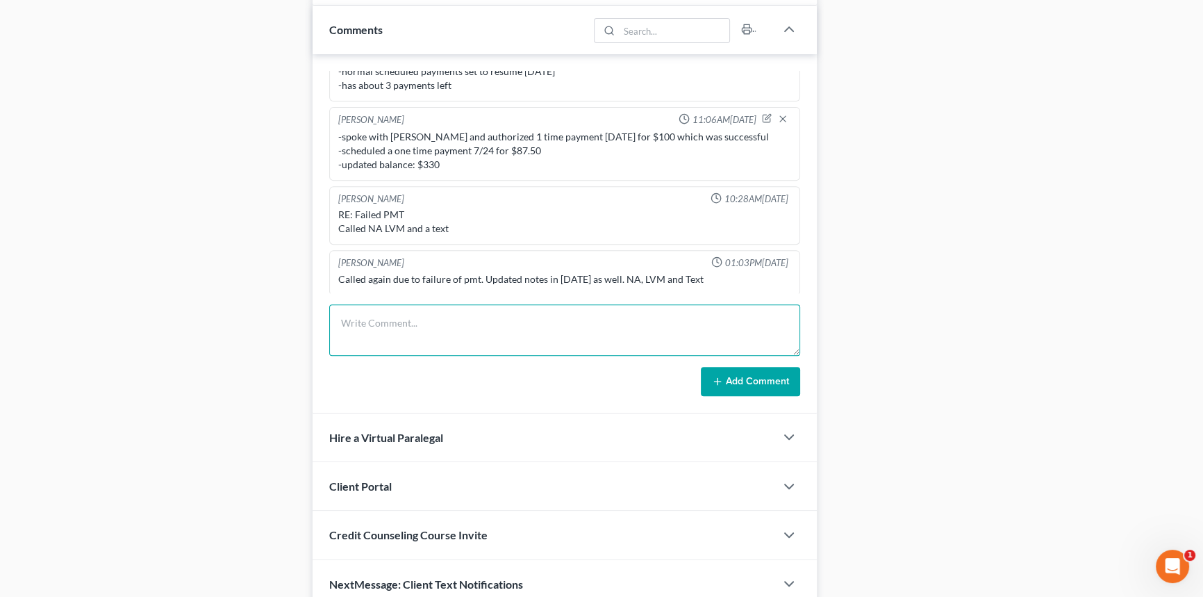
click at [480, 312] on textarea at bounding box center [564, 329] width 471 height 51
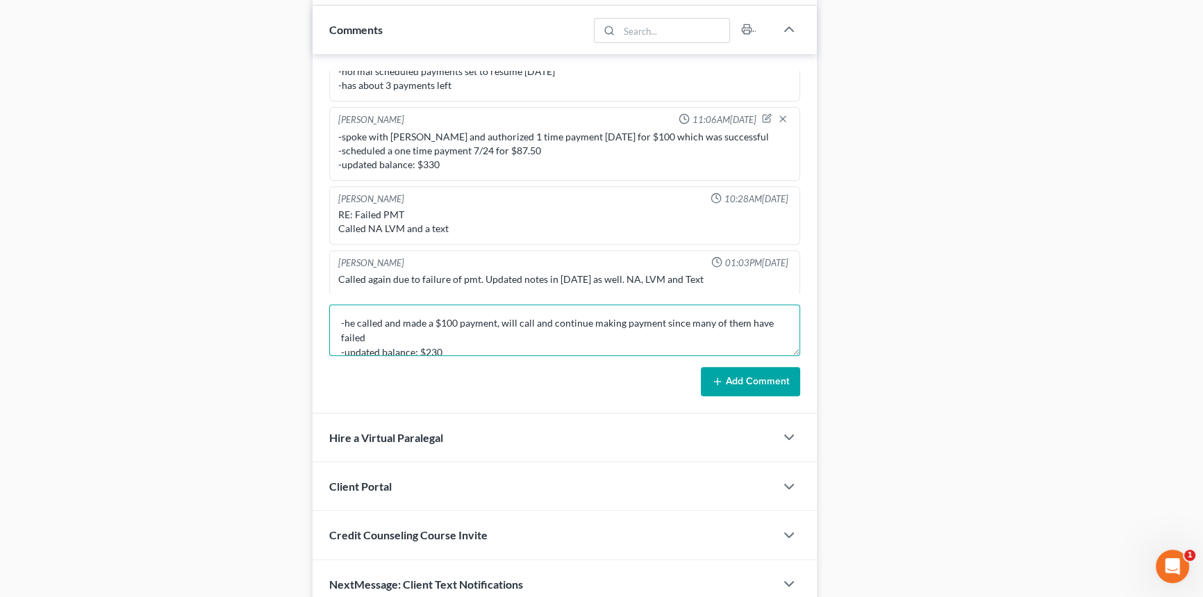
scroll to position [3, 0]
type textarea "-he called and made a $100 payment, will call and continue making payment since…"
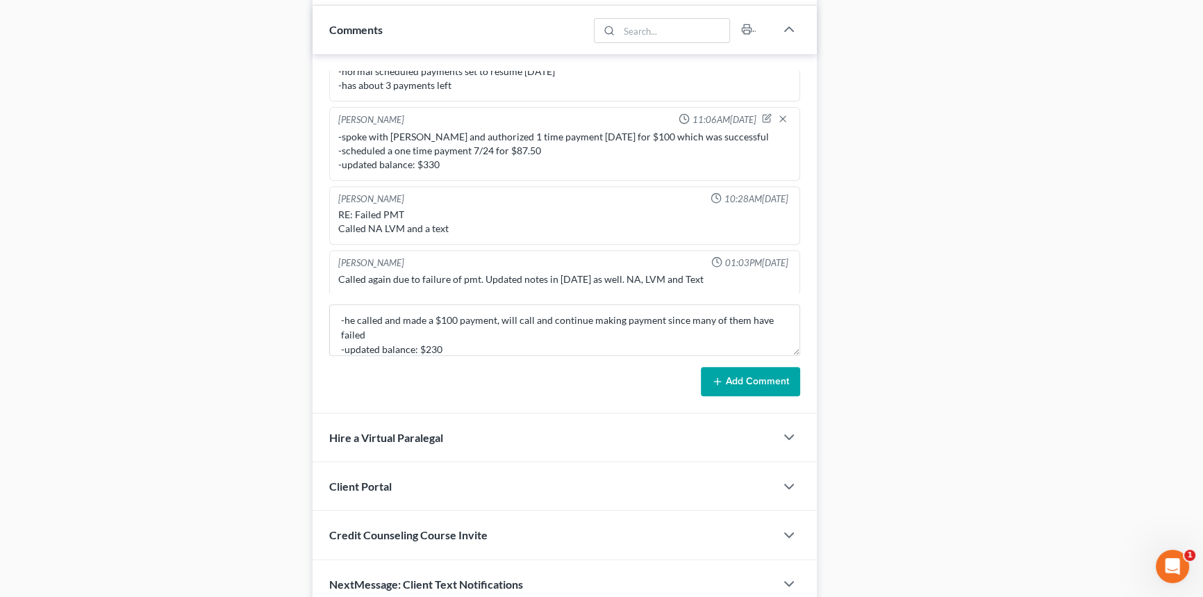
click at [731, 388] on button "Add Comment" at bounding box center [750, 381] width 99 height 29
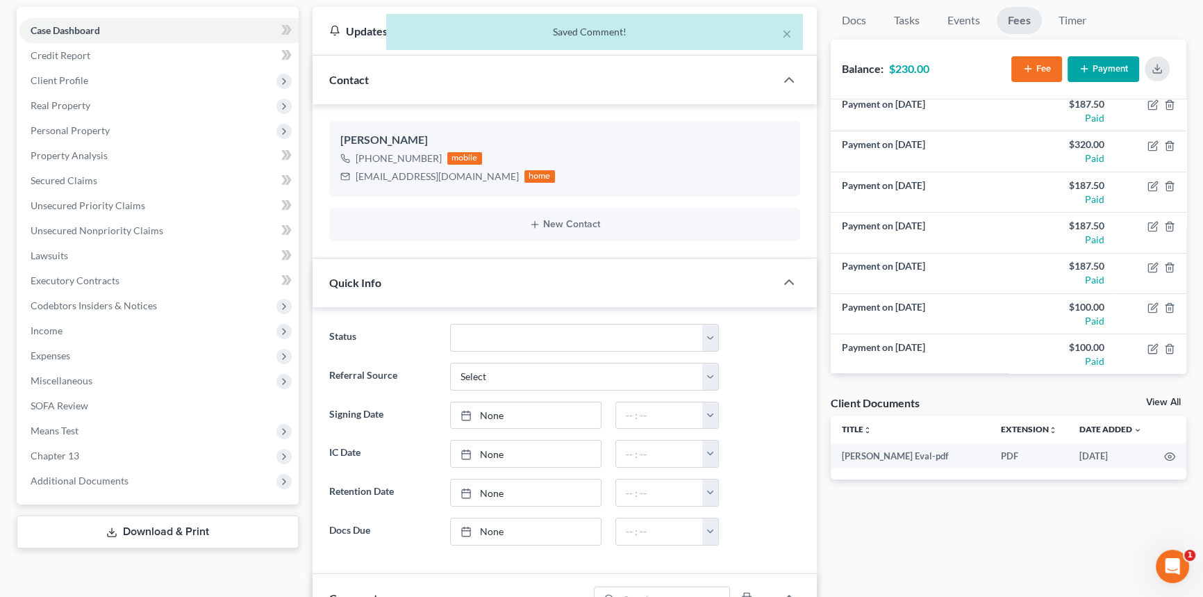
scroll to position [189, 0]
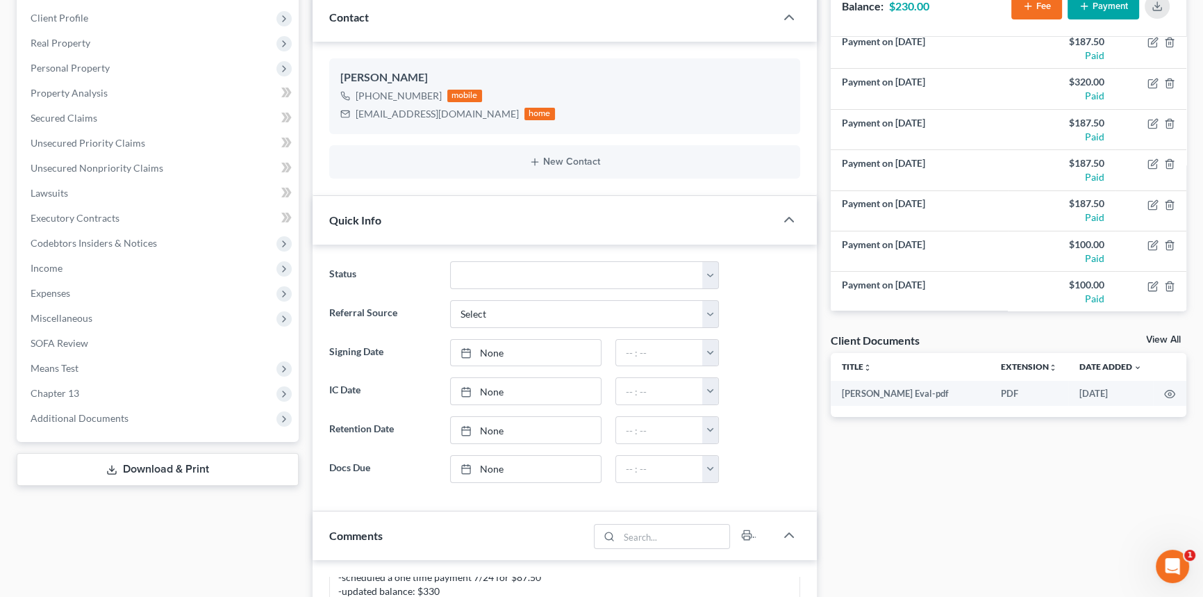
click at [1181, 339] on div "View All" at bounding box center [1166, 341] width 40 height 13
click at [1161, 333] on div "Client Documents View All" at bounding box center [1009, 343] width 356 height 20
click at [1156, 335] on link "View All" at bounding box center [1163, 340] width 35 height 10
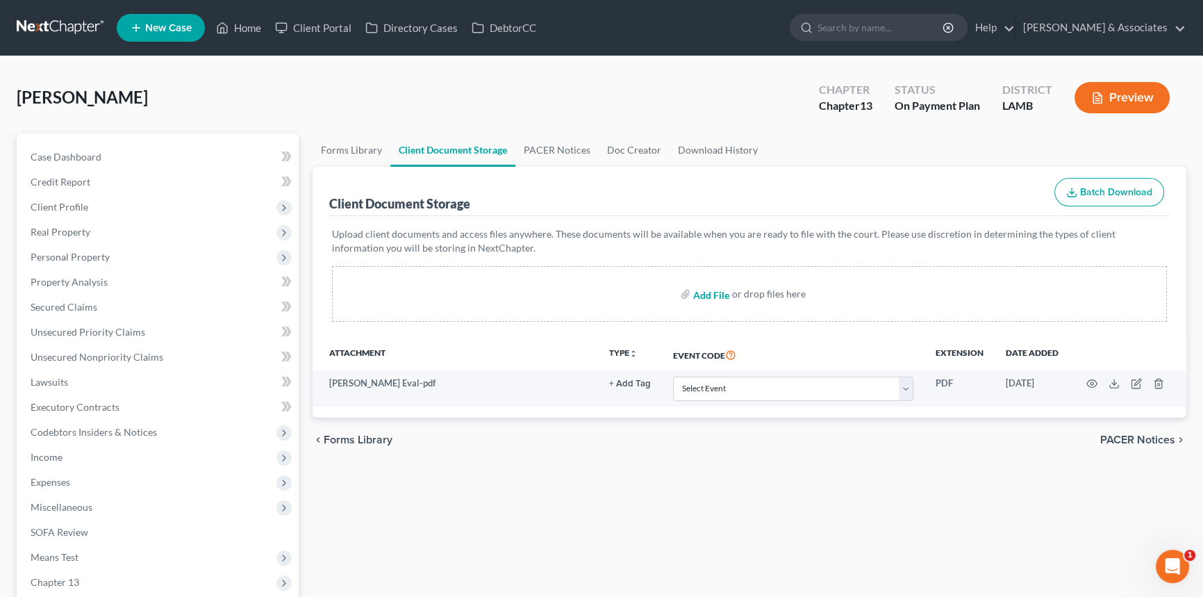
click at [709, 294] on input "file" at bounding box center [709, 293] width 33 height 25
type input "C:\fakepath\decorey straughter intake bk.pdf"
click at [248, 28] on link "Home" at bounding box center [238, 27] width 59 height 25
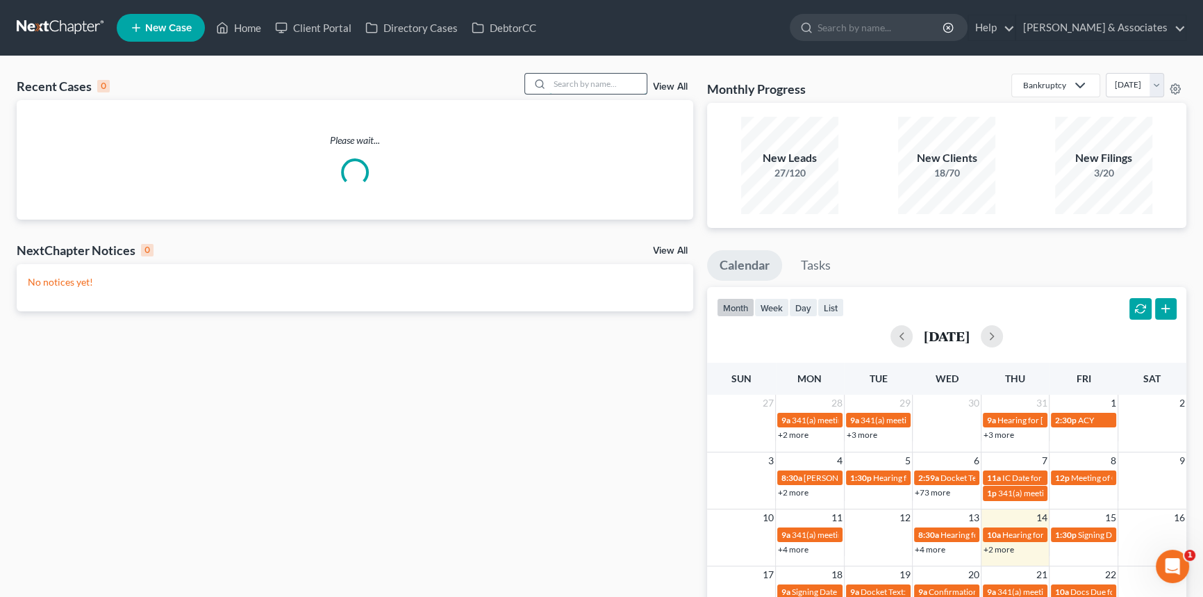
click at [582, 80] on input "search" at bounding box center [598, 84] width 97 height 20
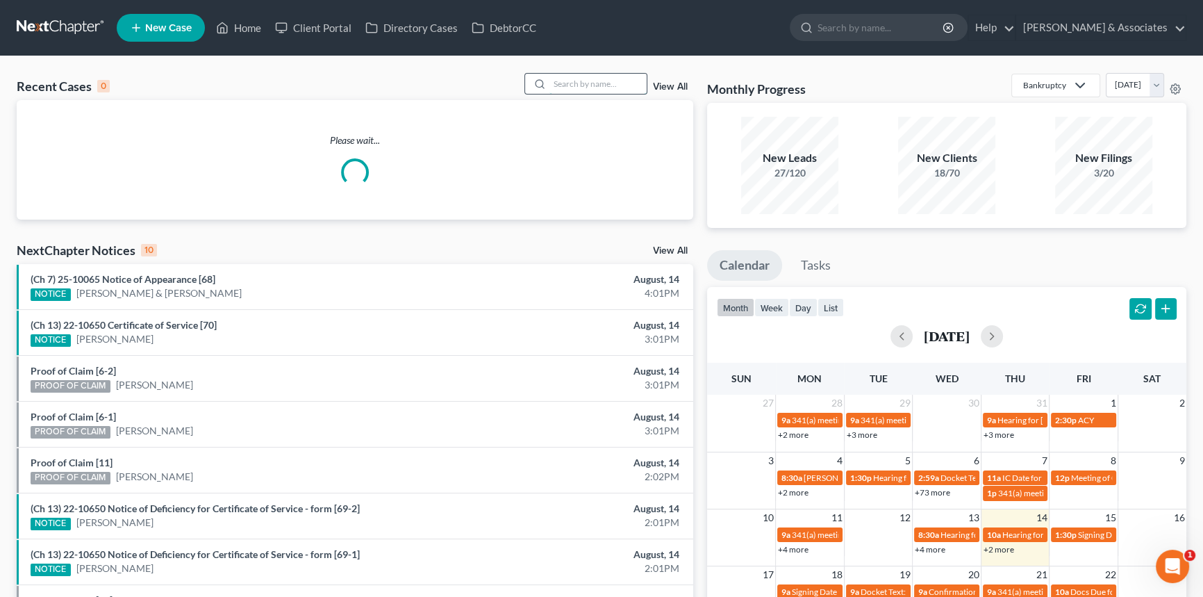
type input "w"
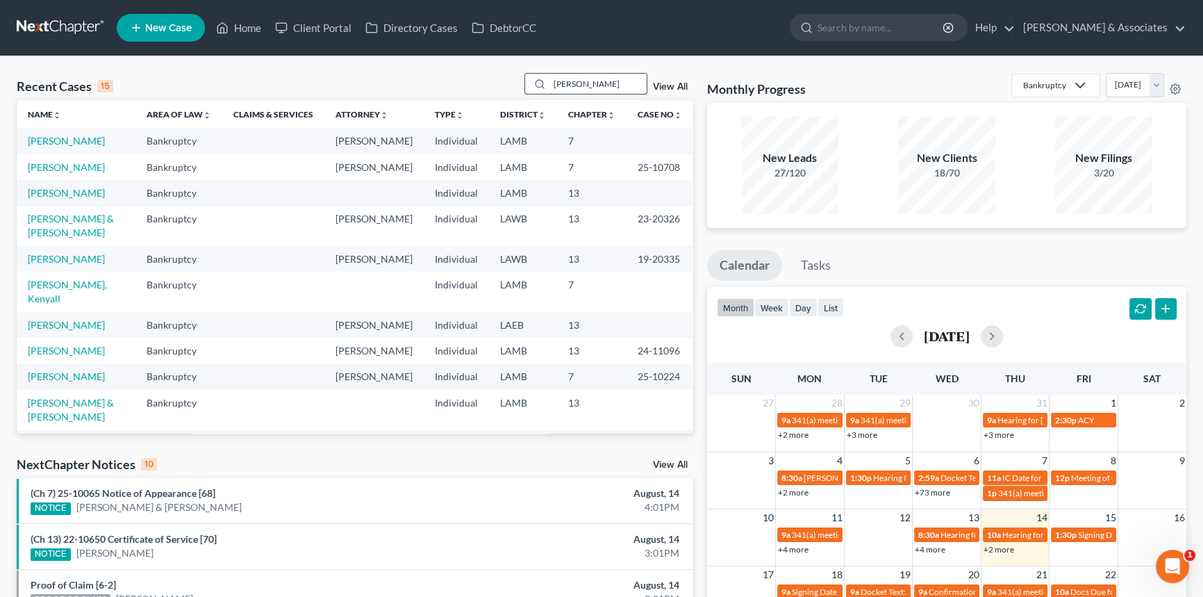
type input "wilson"
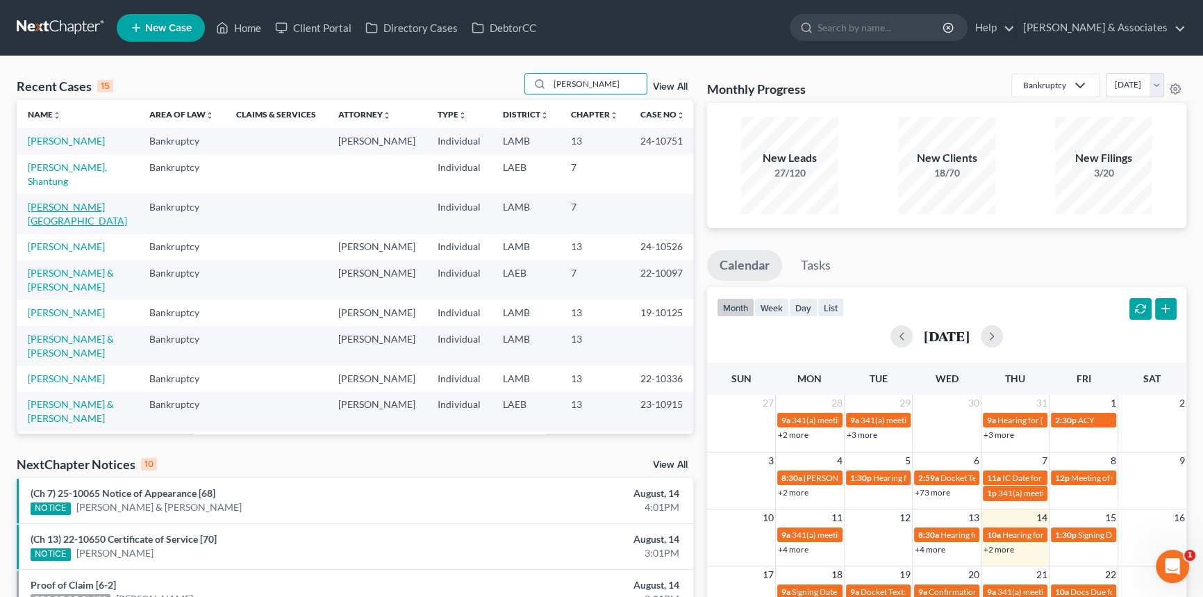
click at [54, 201] on link "Wilson, Valencia" at bounding box center [77, 214] width 99 height 26
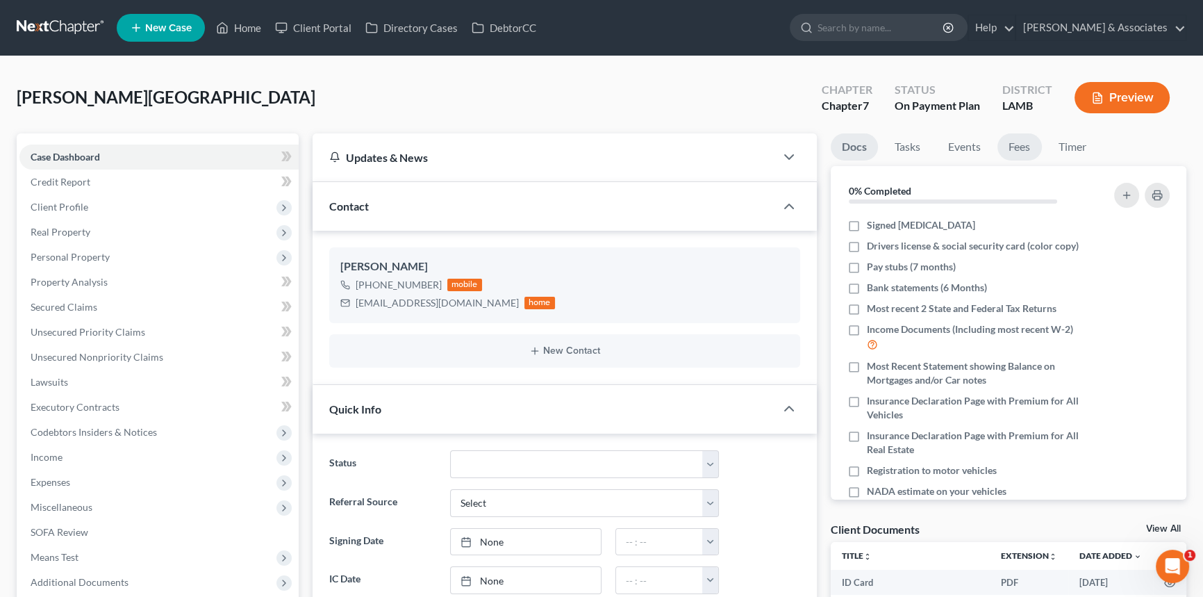
click at [1033, 139] on link "Fees" at bounding box center [1020, 146] width 44 height 27
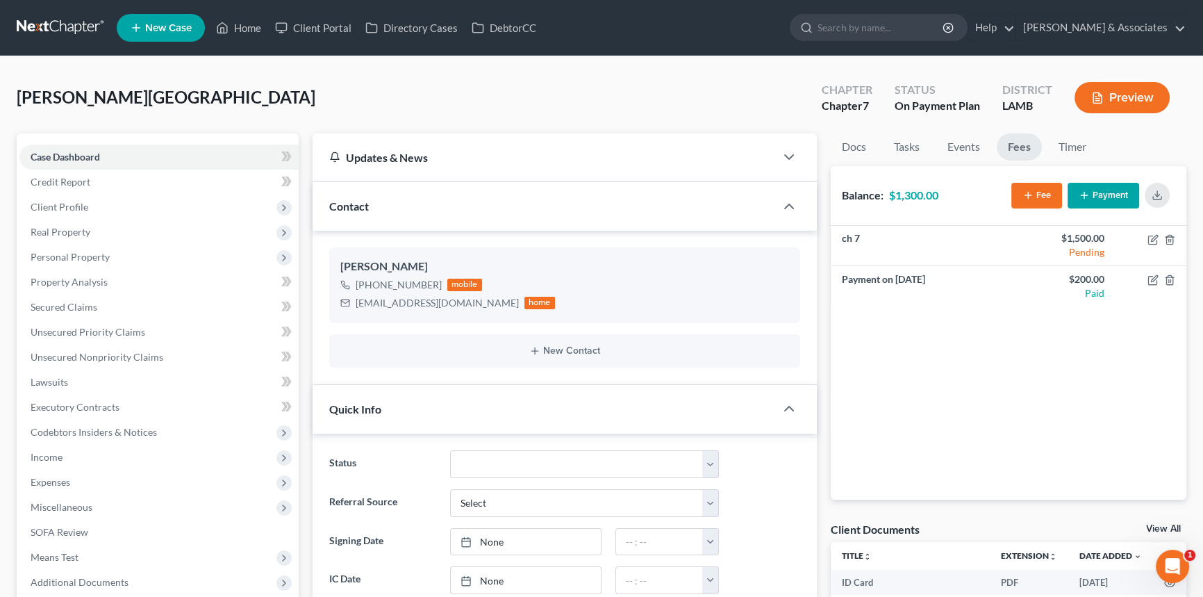
click at [1095, 196] on button "Payment" at bounding box center [1104, 196] width 72 height 26
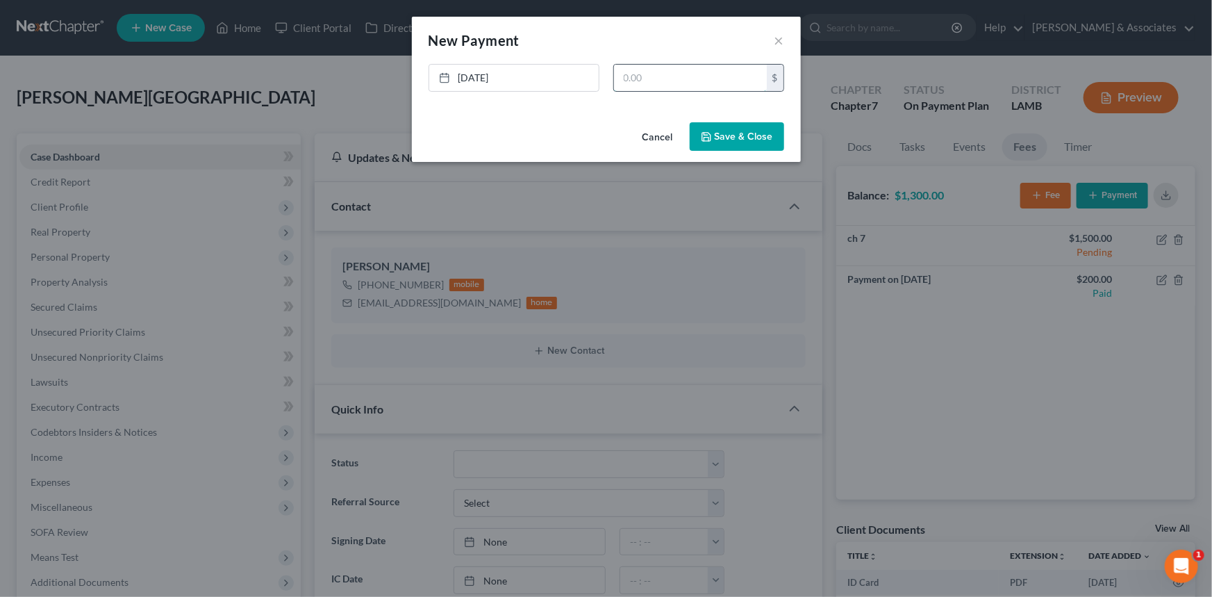
click at [637, 77] on input "text" at bounding box center [690, 78] width 153 height 26
type input "1,300"
click at [748, 142] on button "Save & Close" at bounding box center [737, 136] width 94 height 29
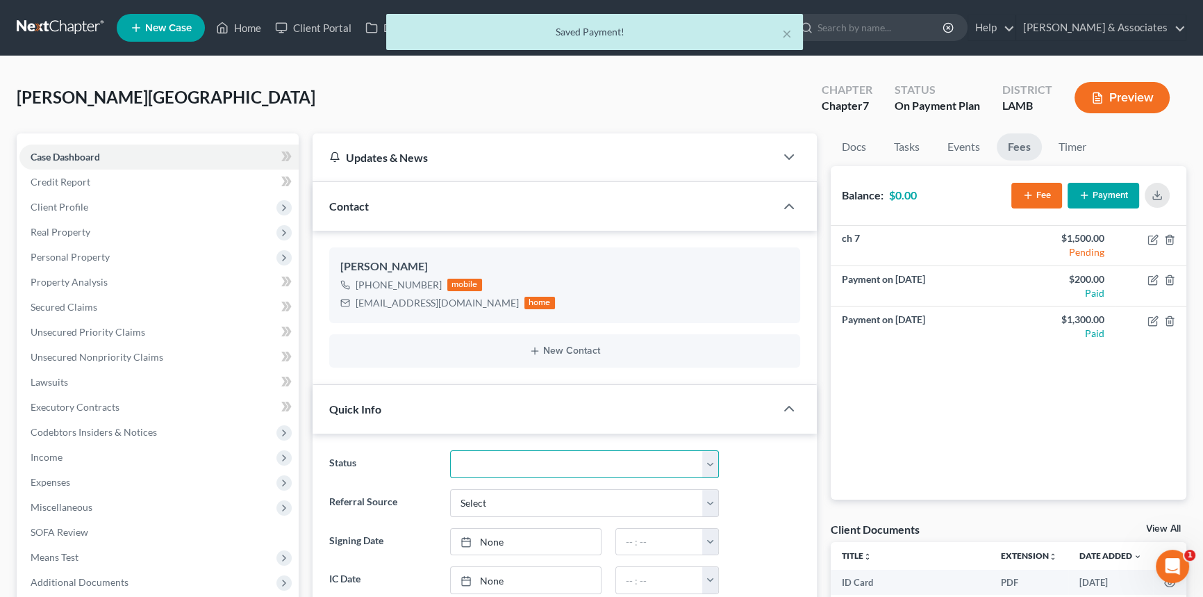
click at [519, 459] on select "Amended Plan Needed Awaiting Income Closed Confirmed Discharged Dismissed Docs …" at bounding box center [584, 464] width 269 height 28
select select "17"
click at [450, 450] on select "Amended Plan Needed Awaiting Income Closed Confirmed Discharged Dismissed Docs …" at bounding box center [584, 464] width 269 height 28
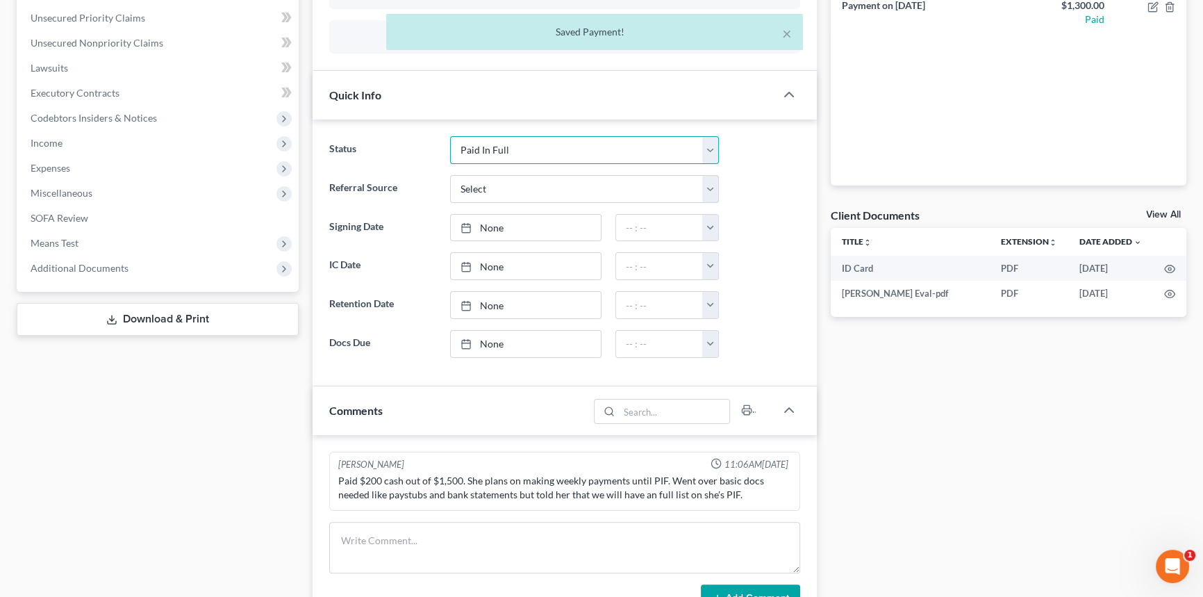
scroll to position [315, 0]
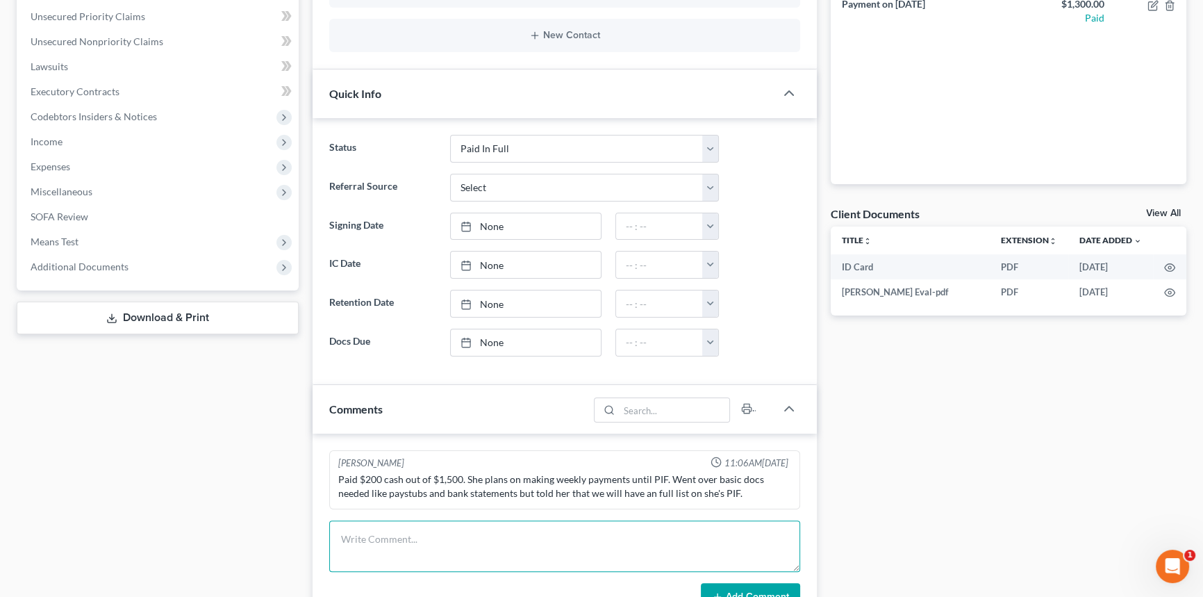
click at [475, 529] on textarea at bounding box center [564, 545] width 471 height 51
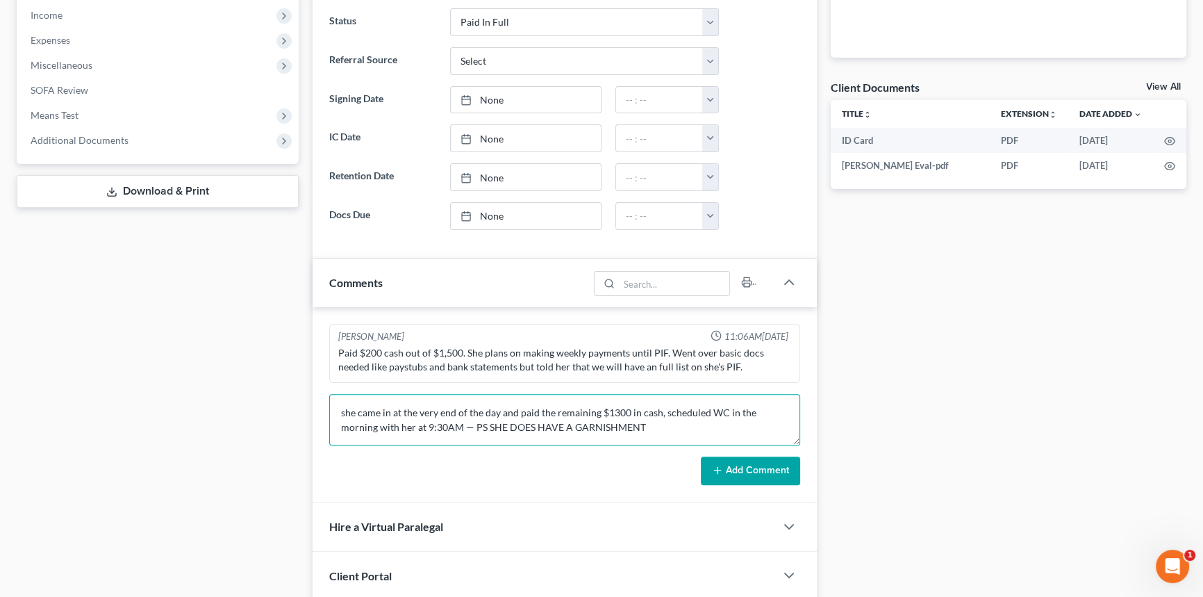
type textarea "she came in at the very end of the day and paid the remaining $1300 in cash, sc…"
click at [785, 457] on button "Add Comment" at bounding box center [750, 471] width 99 height 29
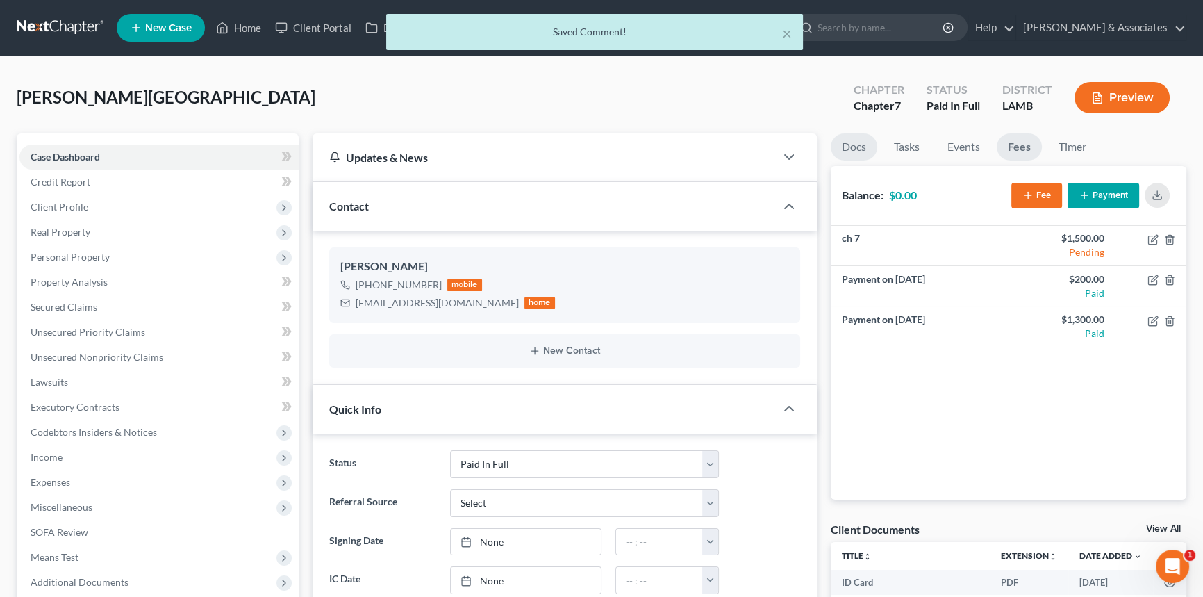
scroll to position [379, 0]
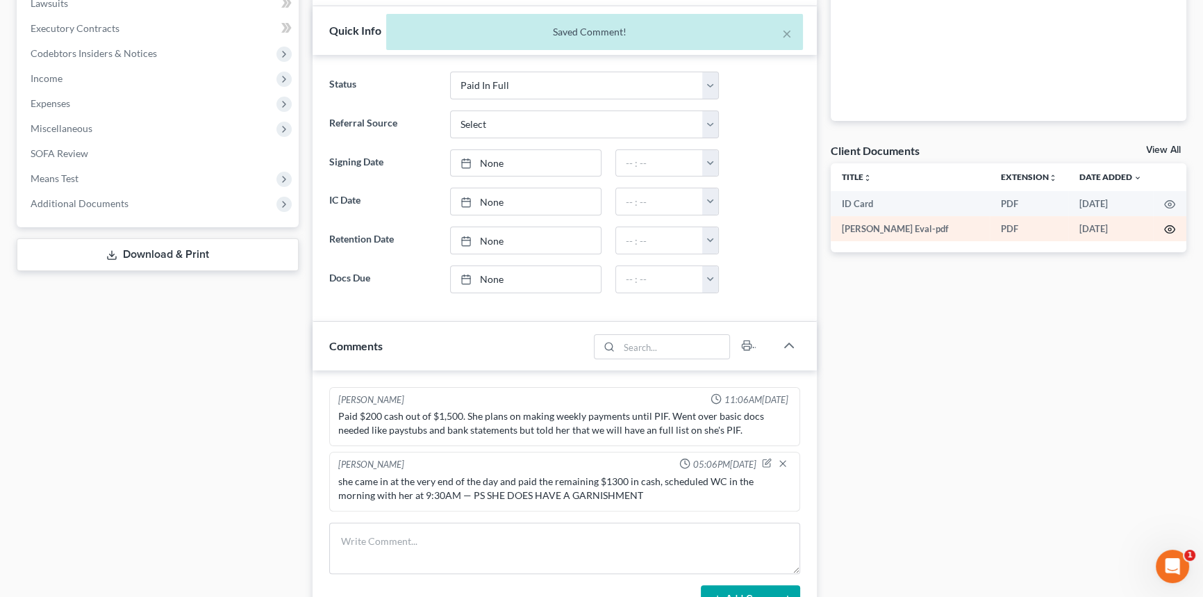
click at [1173, 229] on icon "button" at bounding box center [1170, 229] width 11 height 11
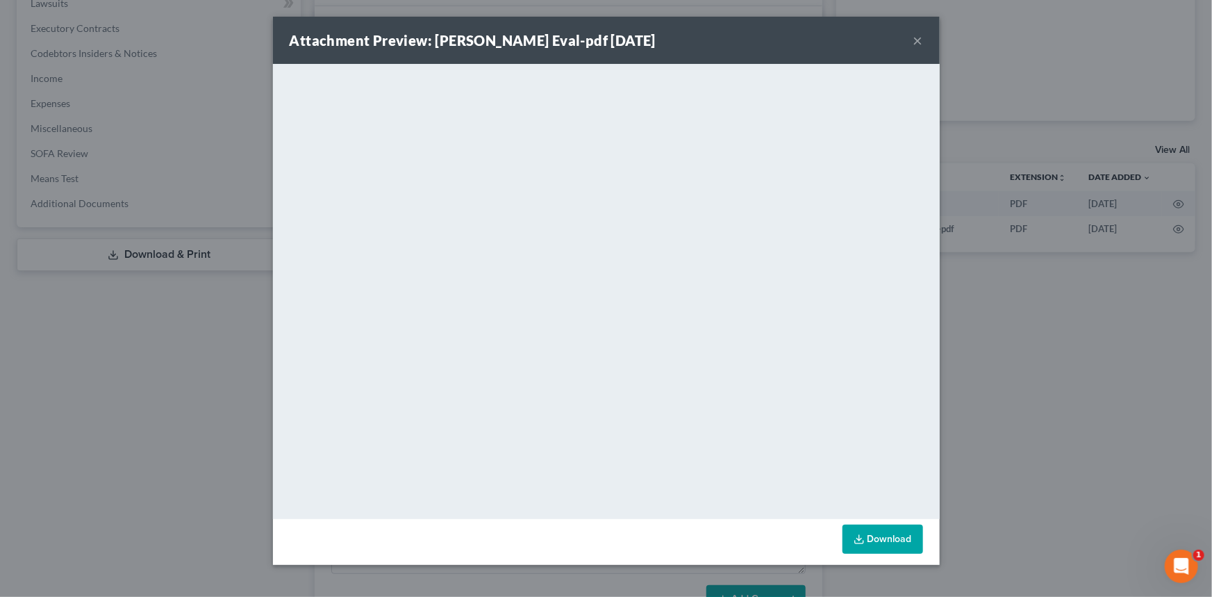
click at [924, 44] on div "Attachment Preview: Valencia Wilson Eval-pdf 04/24/2025 ×" at bounding box center [606, 40] width 667 height 47
click at [917, 41] on button "×" at bounding box center [919, 40] width 10 height 17
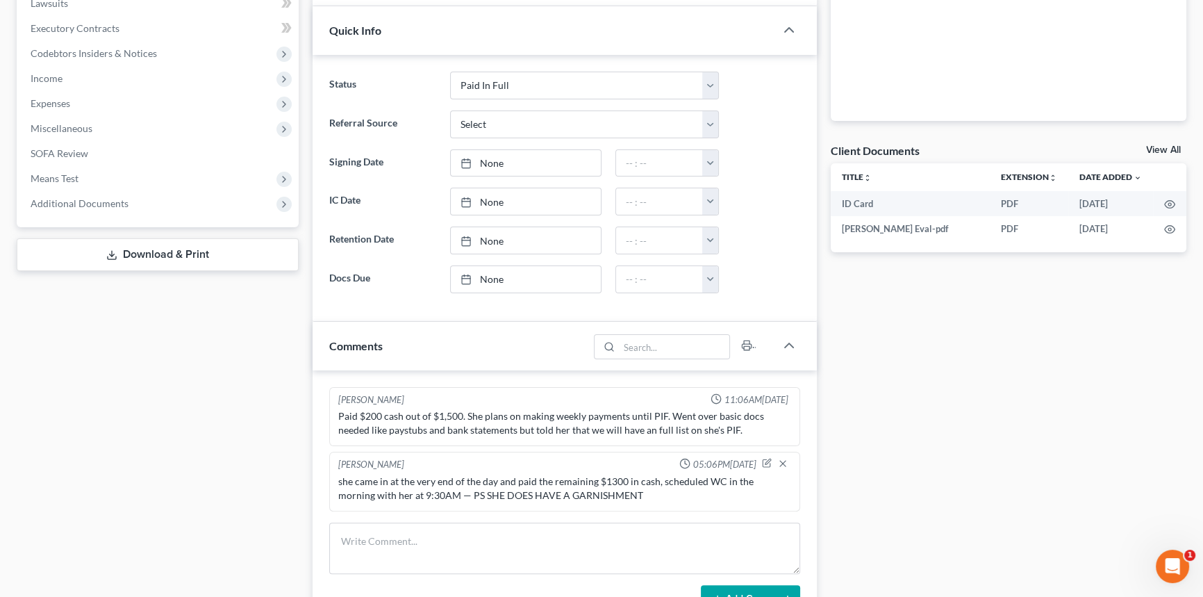
click at [1178, 153] on div "View All" at bounding box center [1166, 151] width 40 height 13
click at [1169, 148] on link "View All" at bounding box center [1163, 150] width 35 height 10
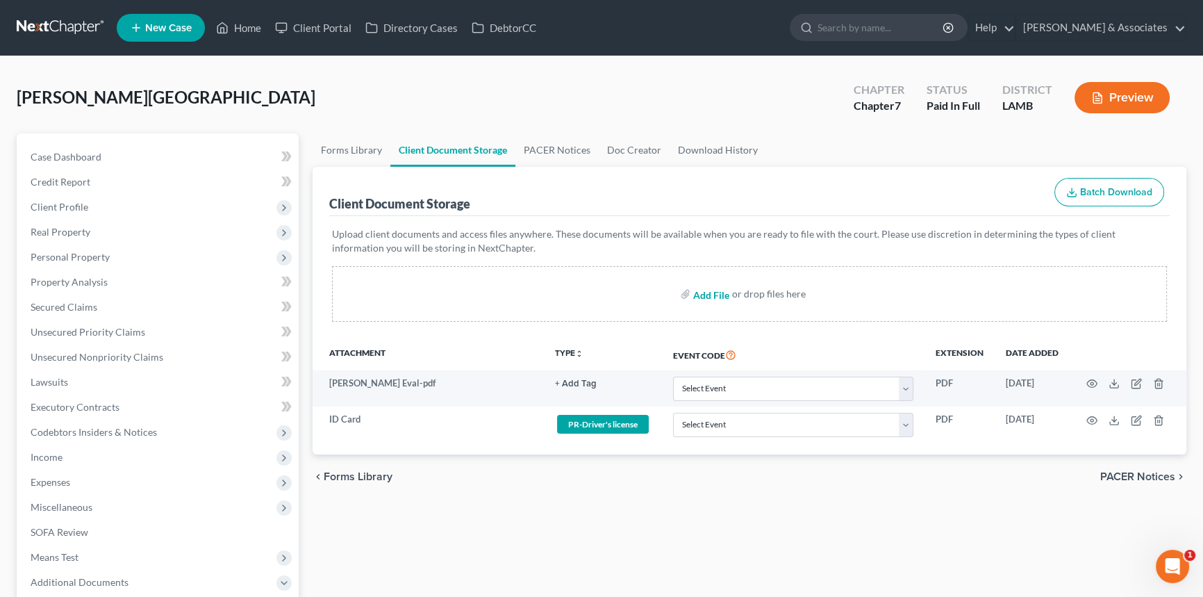
click at [705, 286] on input "file" at bounding box center [709, 293] width 33 height 25
type input "C:\fakepath\Wilson, Valencia.intakeBK.pdf"
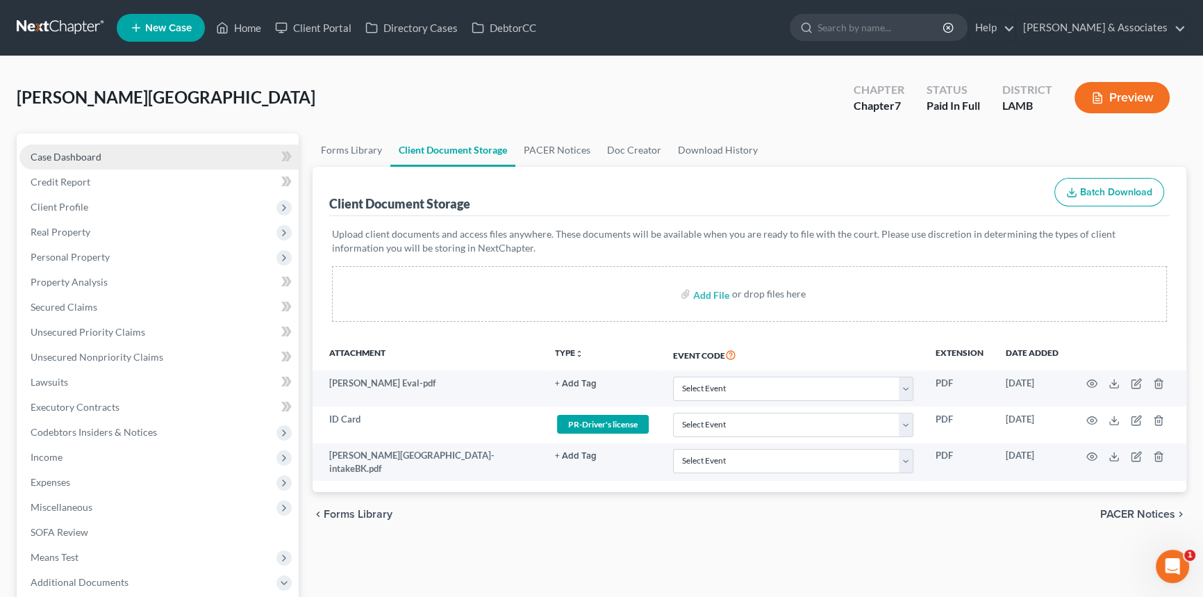
click at [160, 159] on link "Case Dashboard" at bounding box center [158, 157] width 279 height 25
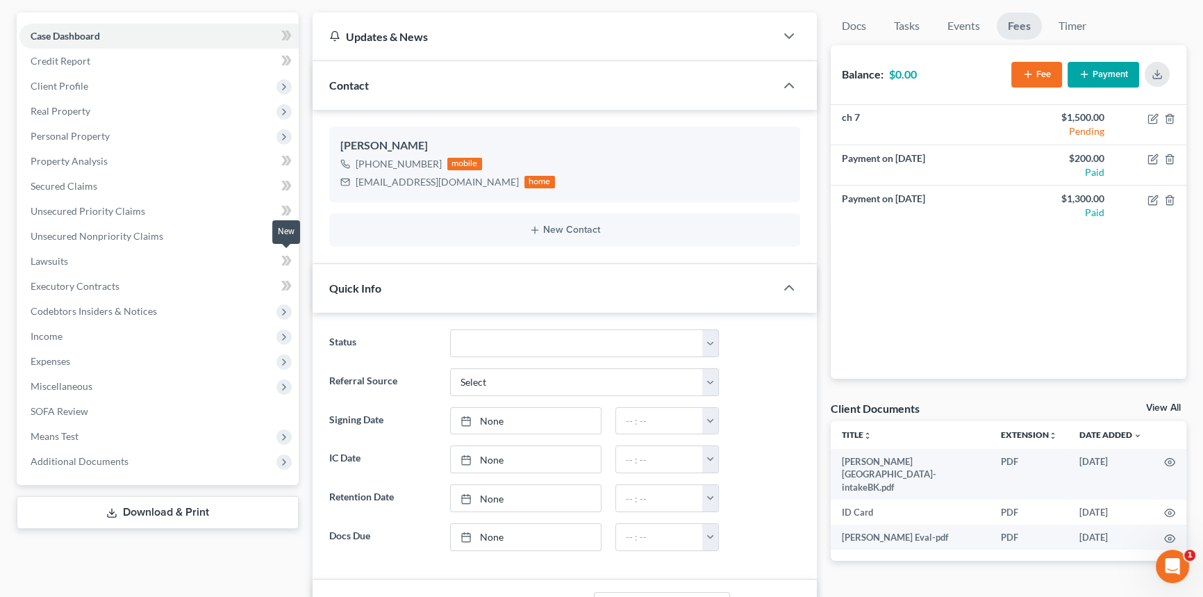
scroll to position [126, 0]
